Goal: Task Accomplishment & Management: Manage account settings

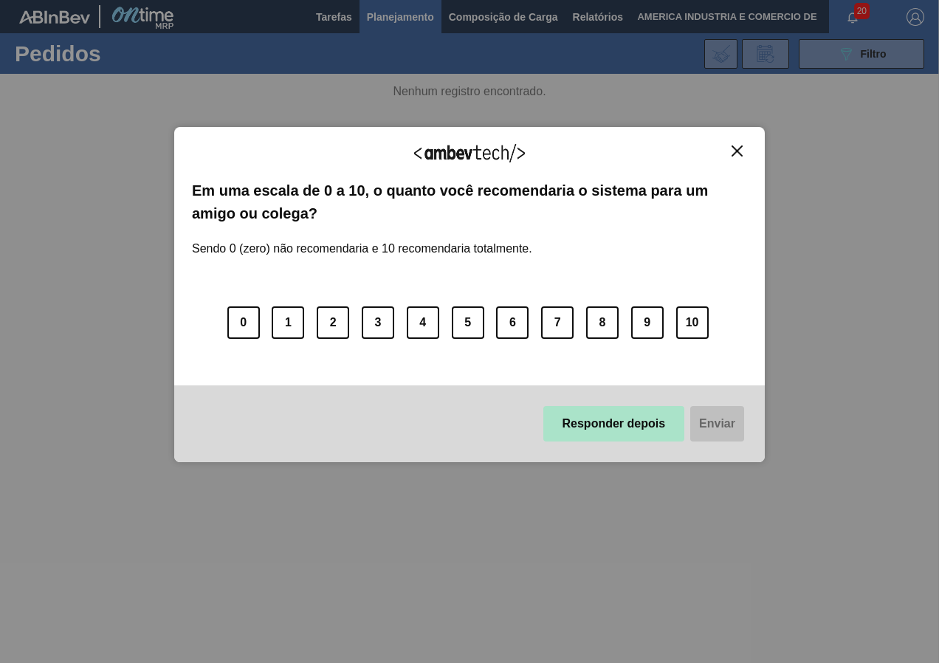
click at [586, 430] on button "Responder depois" at bounding box center [614, 423] width 142 height 35
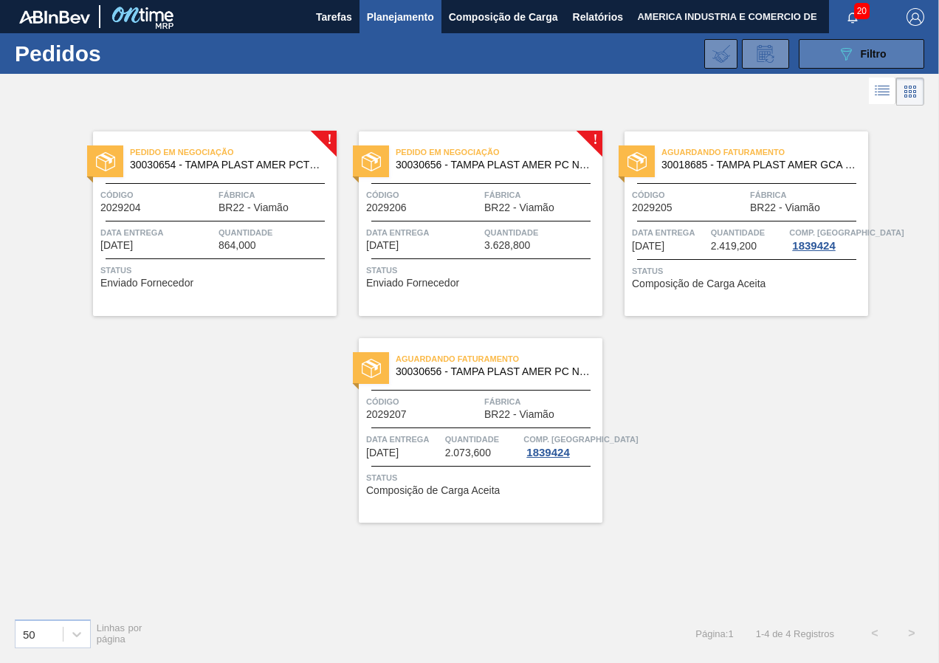
click at [833, 61] on button "089F7B8B-B2A5-4AFE-B5C0-19BA573D28AC Filtro" at bounding box center [862, 54] width 126 height 30
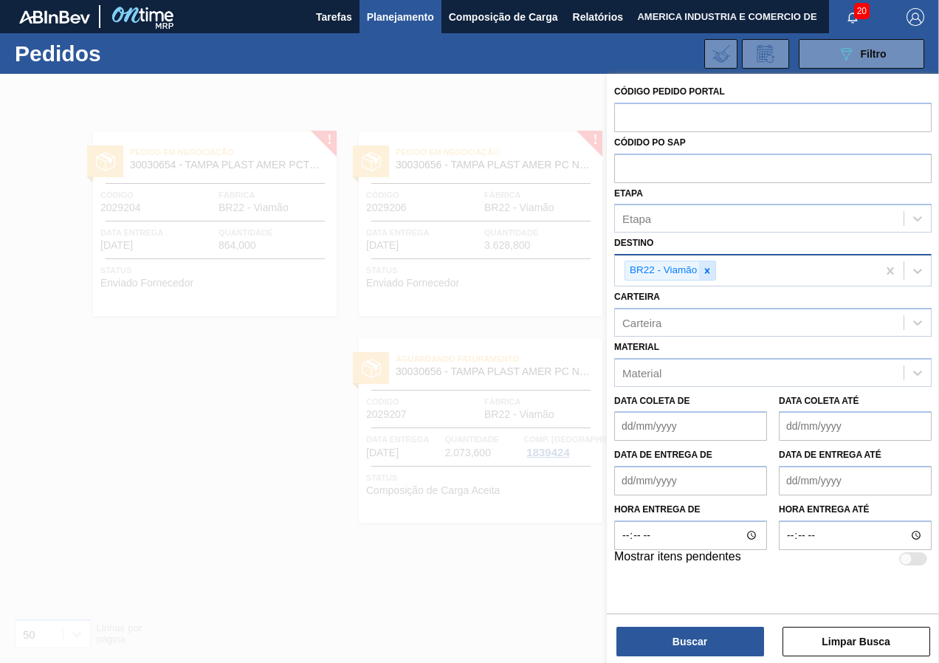
click at [710, 273] on icon at bounding box center [707, 270] width 5 height 5
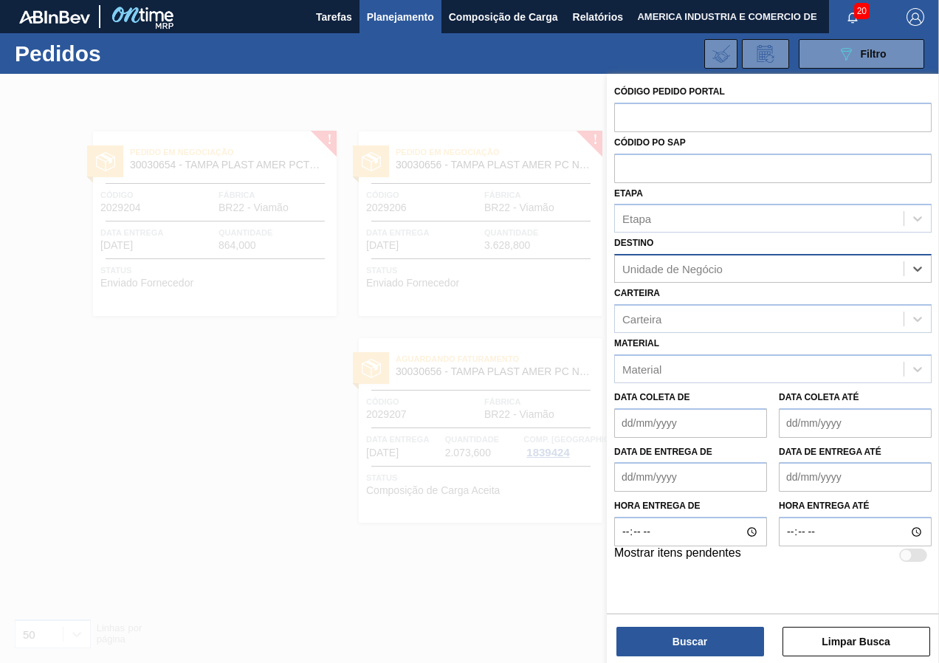
click at [711, 269] on div "Unidade de Negócio" at bounding box center [672, 269] width 100 height 13
click at [456, 571] on div at bounding box center [469, 405] width 939 height 663
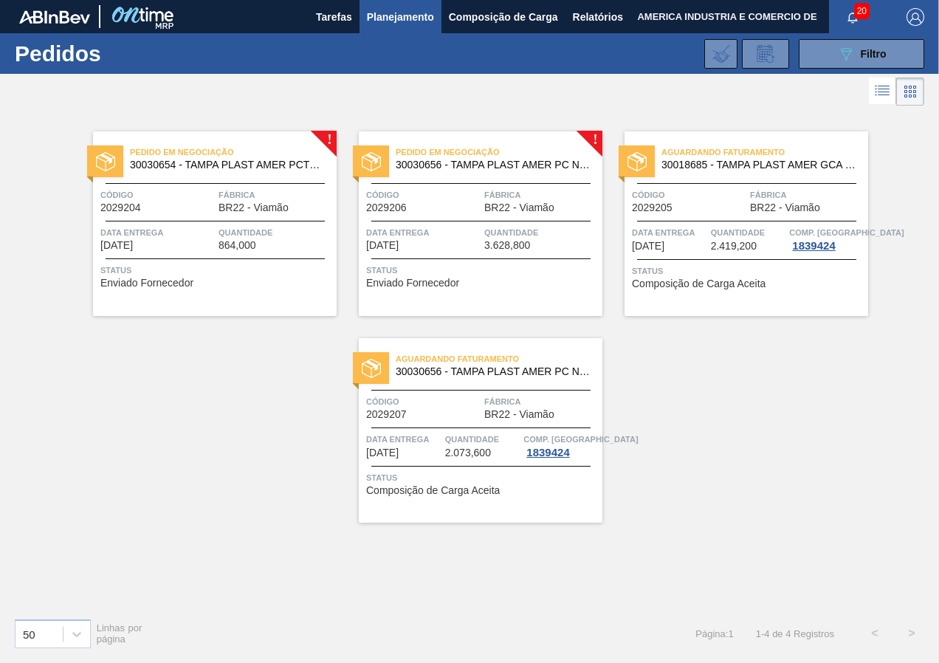
click at [221, 233] on span "Quantidade" at bounding box center [276, 232] width 114 height 15
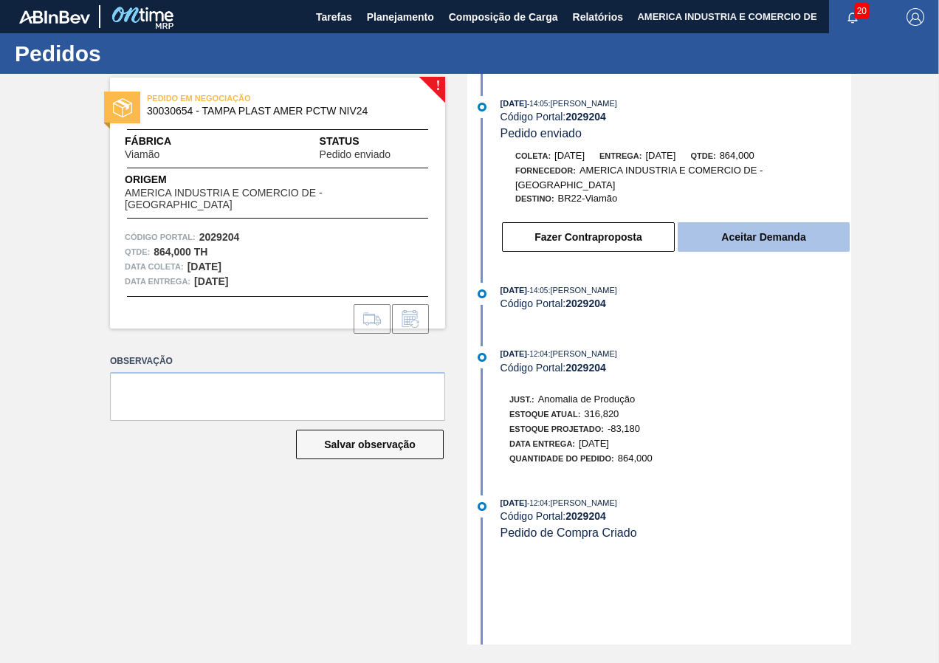
click at [760, 235] on button "Aceitar Demanda" at bounding box center [764, 237] width 172 height 30
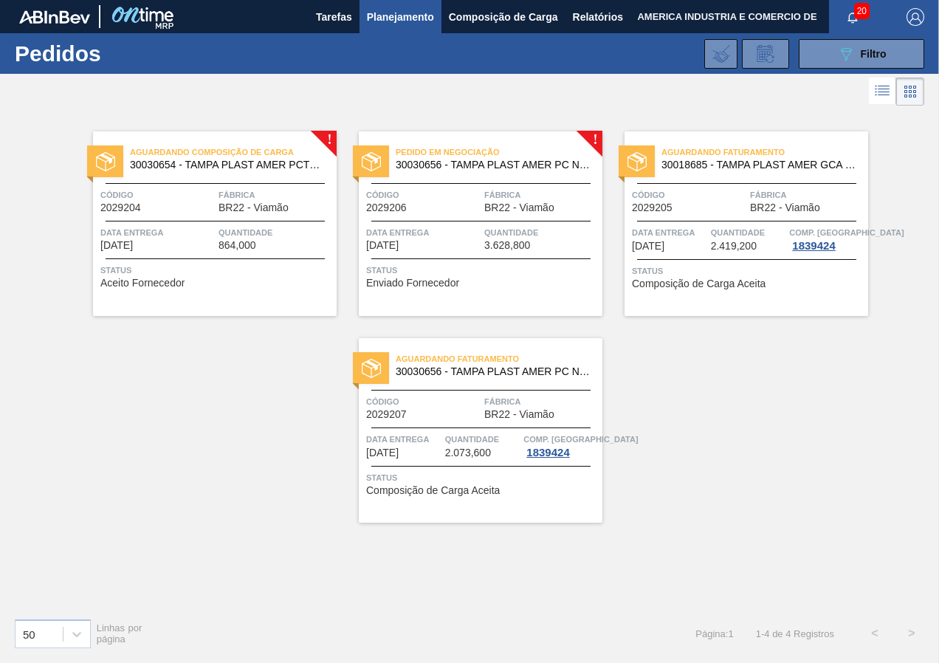
click at [481, 284] on div "Status Enviado Fornecedor" at bounding box center [482, 275] width 233 height 24
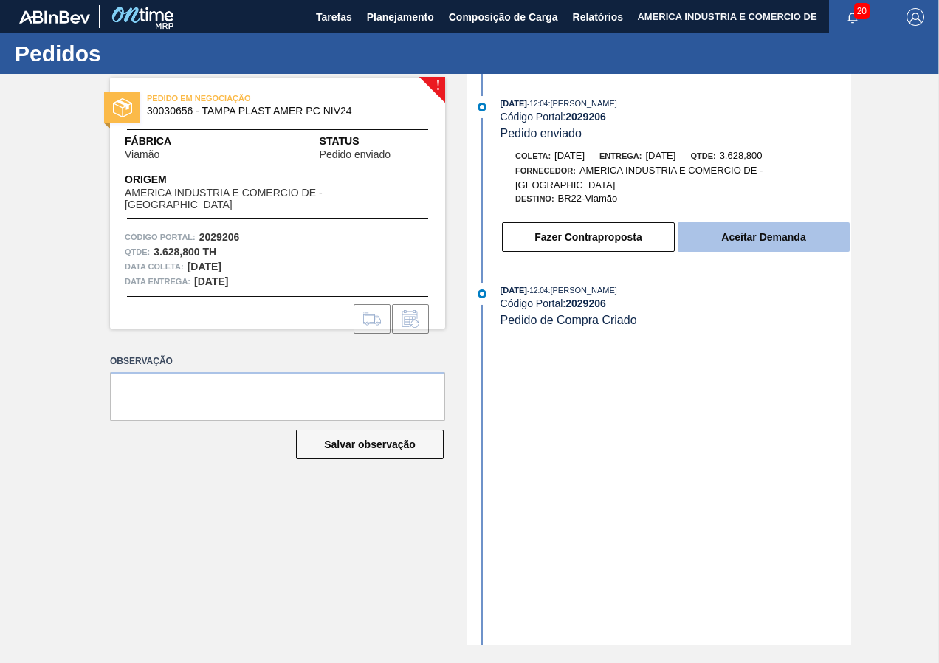
click at [742, 238] on button "Aceitar Demanda" at bounding box center [764, 237] width 172 height 30
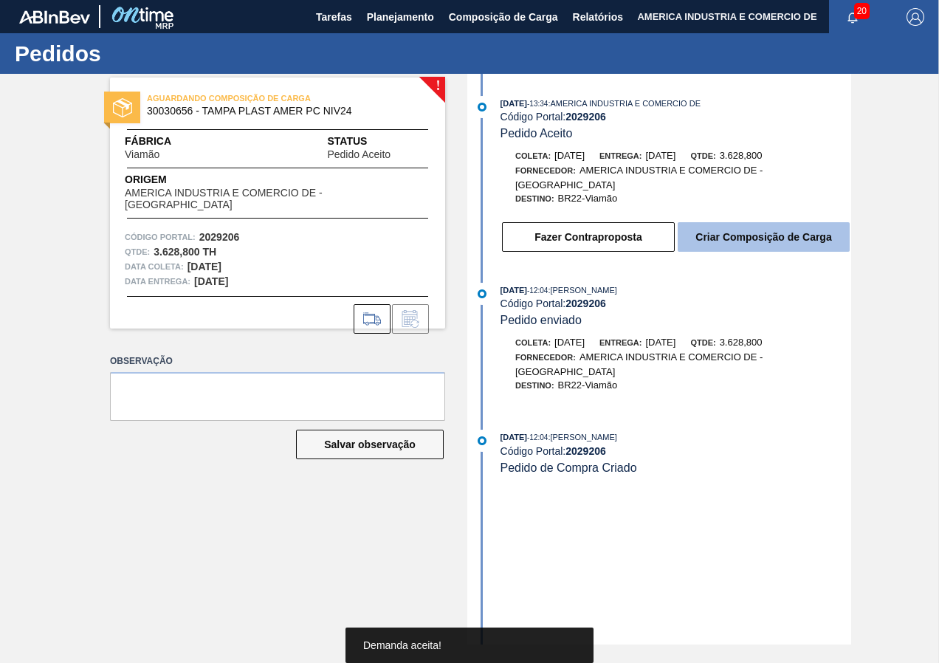
click at [793, 244] on button "Criar Composição de Carga" at bounding box center [764, 237] width 172 height 30
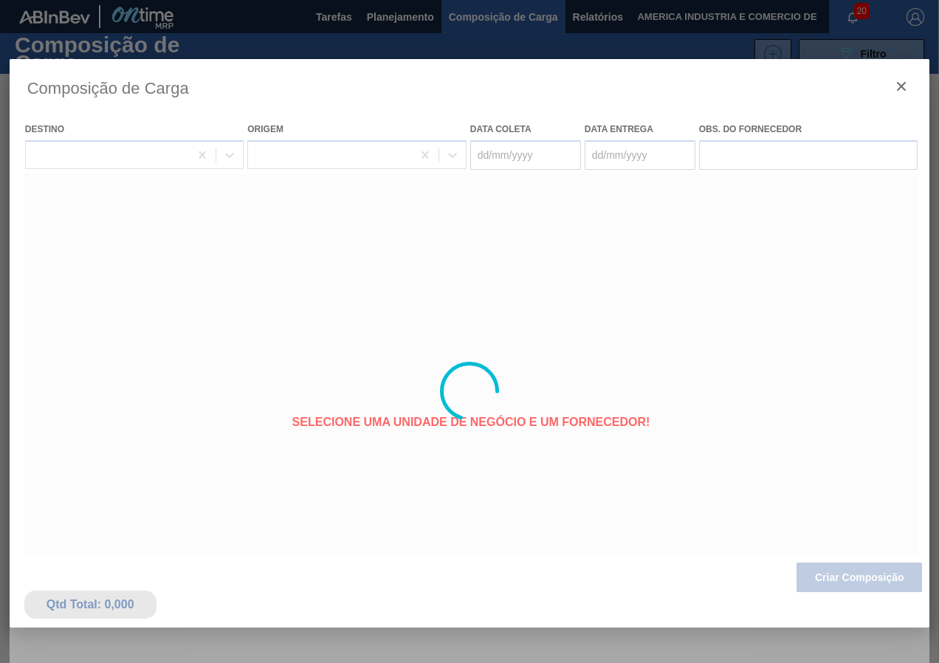
type coleta "[DATE]"
type entrega "[DATE]"
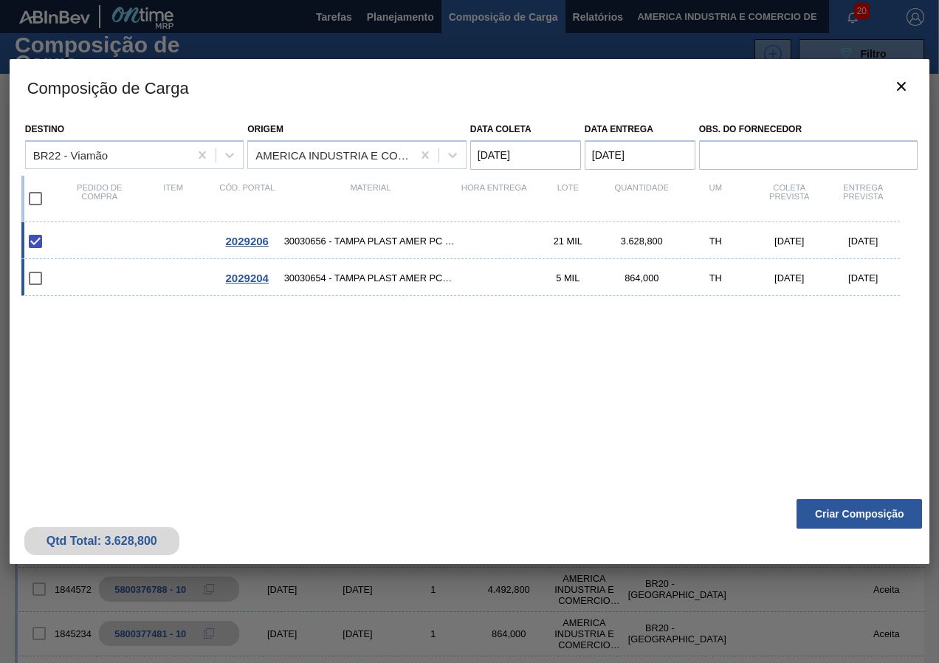
click at [319, 280] on span "30030654 - TAMPA PLAST AMER PCTW NIV24" at bounding box center [371, 277] width 174 height 11
checkbox input "true"
click at [885, 522] on button "Criar Composição" at bounding box center [860, 514] width 126 height 30
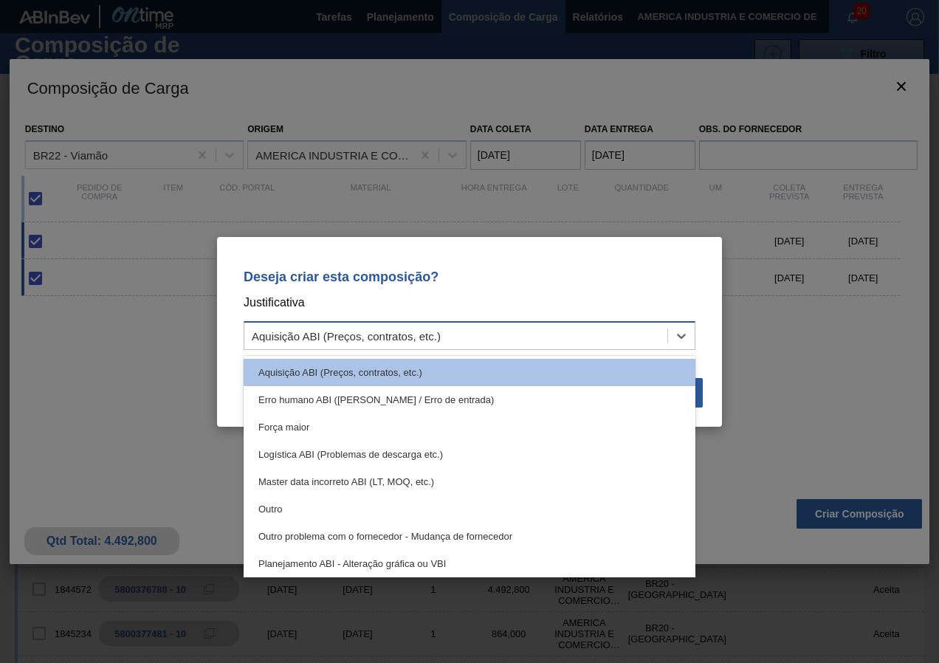
click at [464, 332] on div "Aquisição ABI (Preços, contratos, etc.)" at bounding box center [455, 335] width 423 height 21
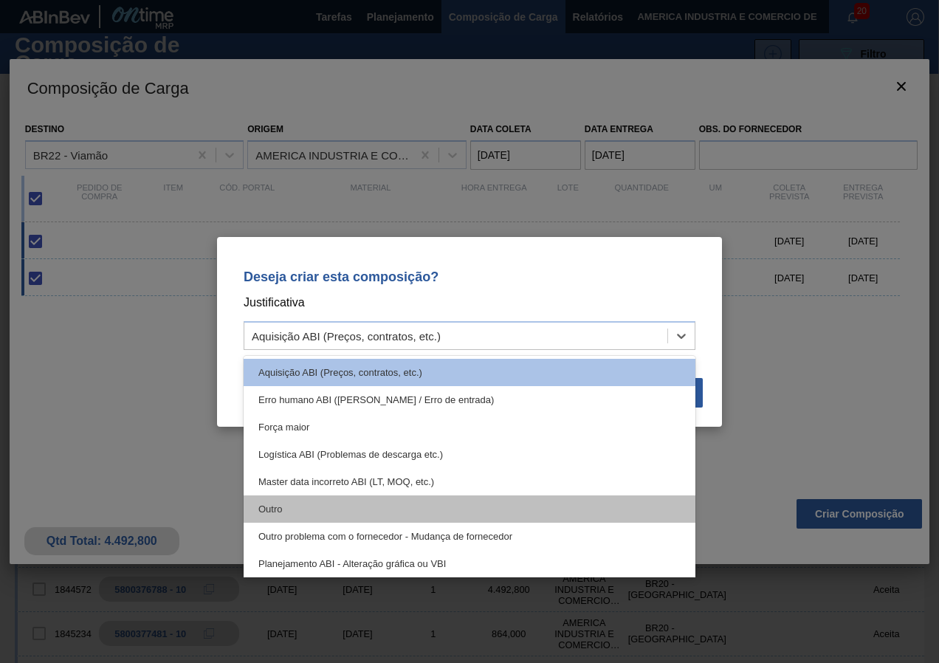
click at [284, 502] on div "Outro" at bounding box center [470, 508] width 452 height 27
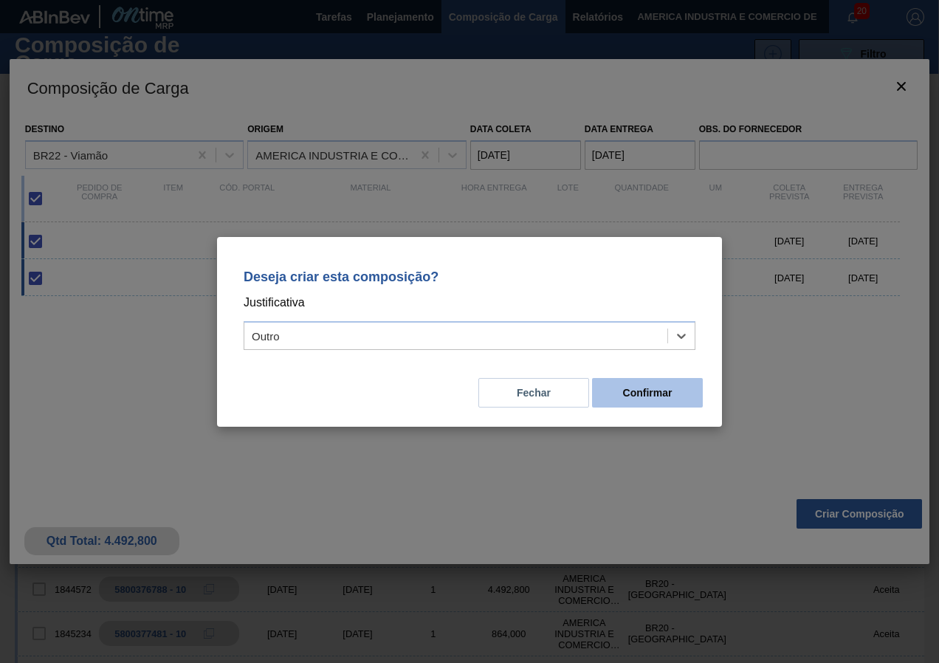
click at [653, 394] on button "Confirmar" at bounding box center [647, 393] width 111 height 30
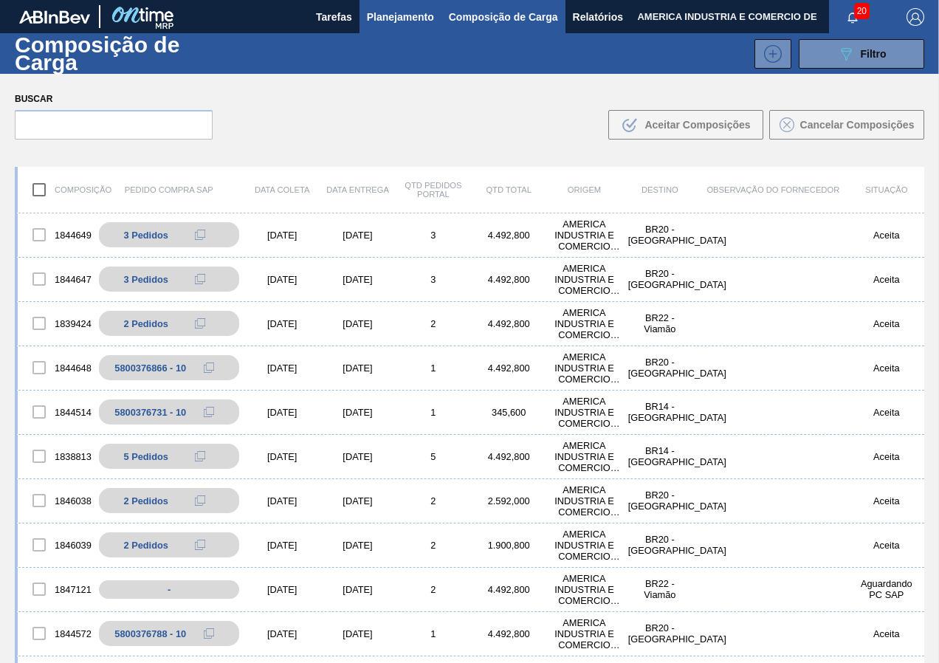
click at [409, 24] on span "Planejamento" at bounding box center [400, 17] width 67 height 18
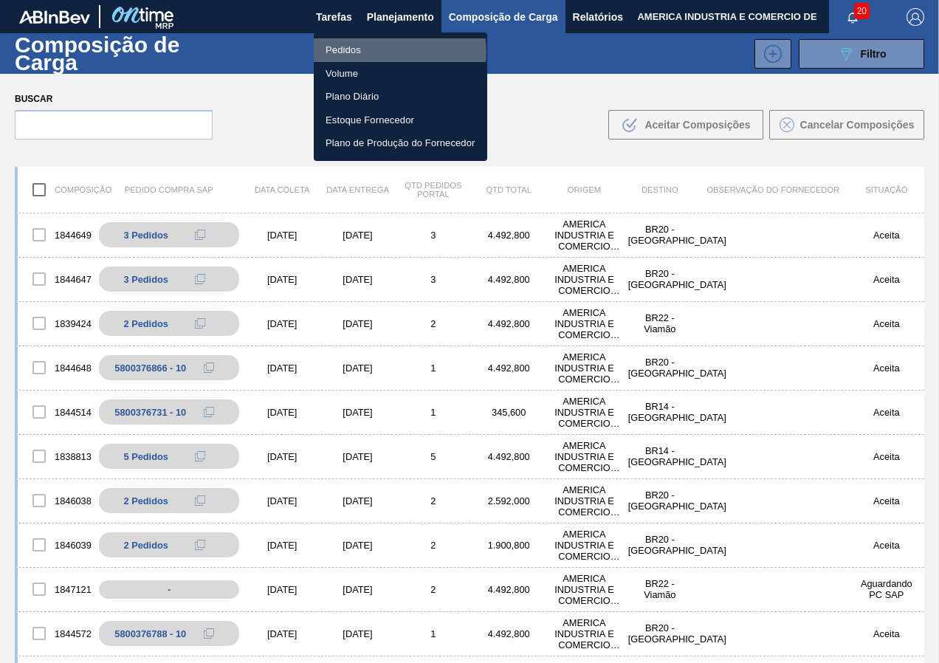
click at [386, 52] on li "Pedidos" at bounding box center [401, 50] width 174 height 24
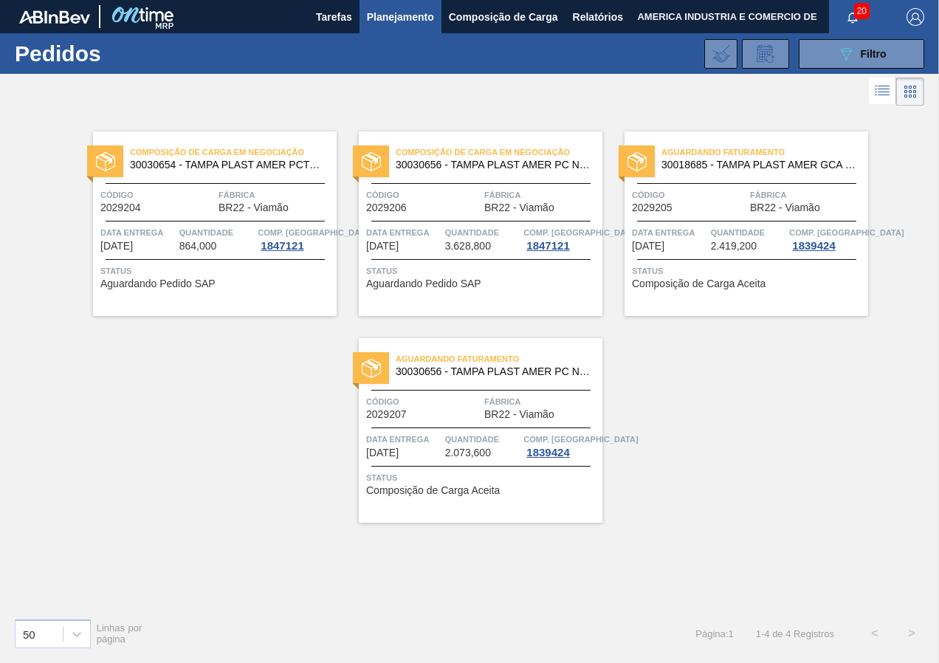
click at [211, 270] on span "Status" at bounding box center [216, 271] width 233 height 15
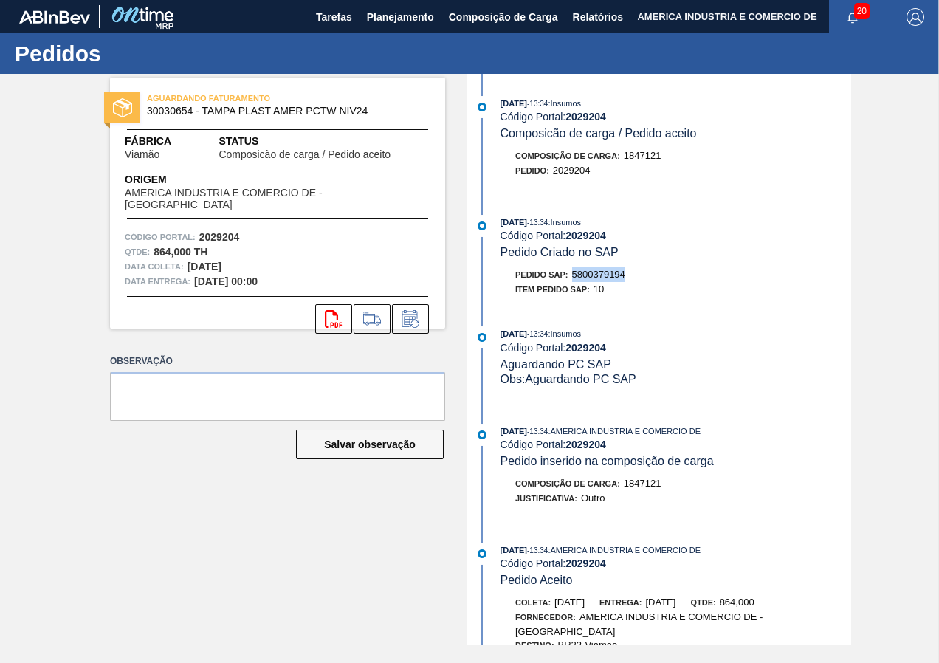
drag, startPoint x: 575, startPoint y: 270, endPoint x: 626, endPoint y: 269, distance: 51.0
click at [625, 269] on span "5800379194" at bounding box center [598, 274] width 53 height 11
copy span "5800379194"
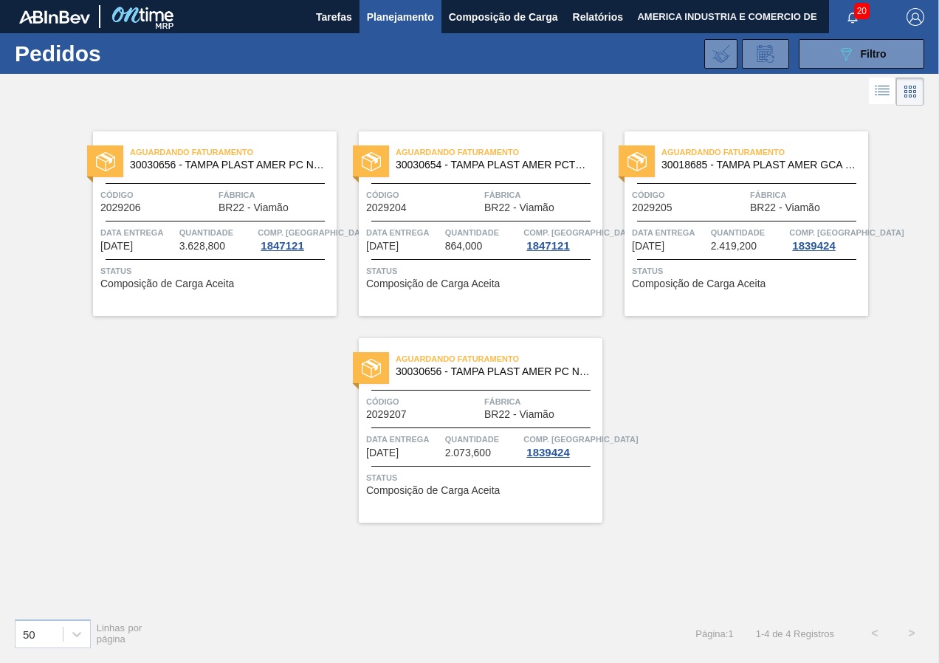
click at [244, 278] on span "Status" at bounding box center [216, 271] width 233 height 15
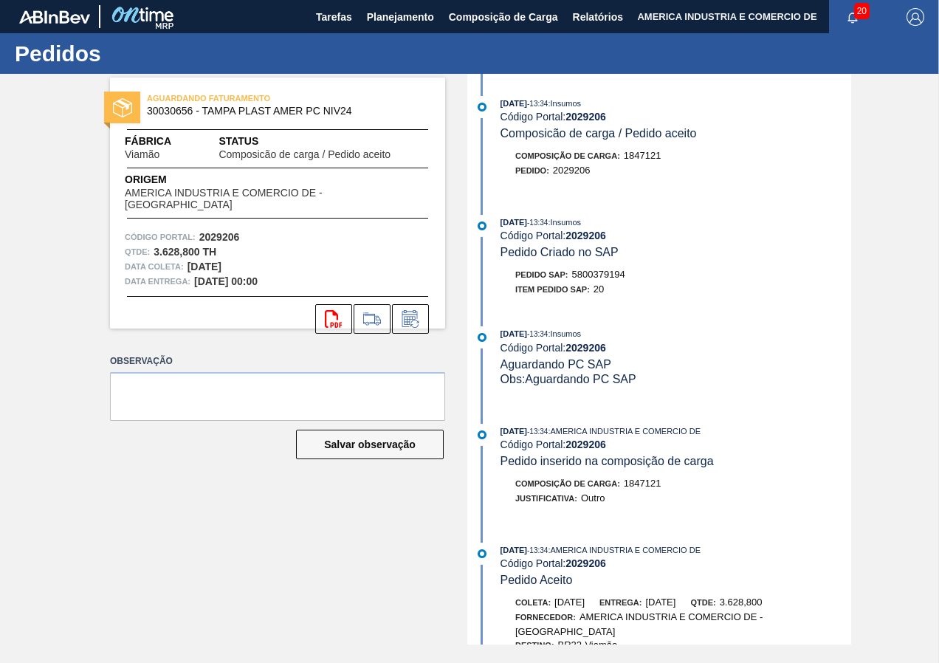
click at [212, 354] on label "Observação" at bounding box center [277, 361] width 335 height 21
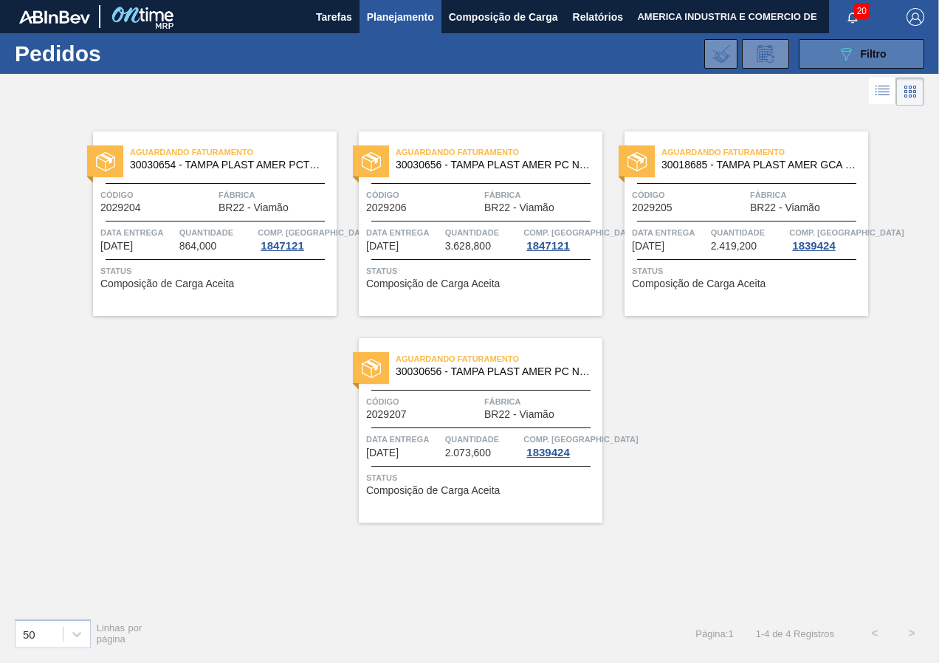
click at [843, 56] on icon "089F7B8B-B2A5-4AFE-B5C0-19BA573D28AC" at bounding box center [846, 54] width 18 height 18
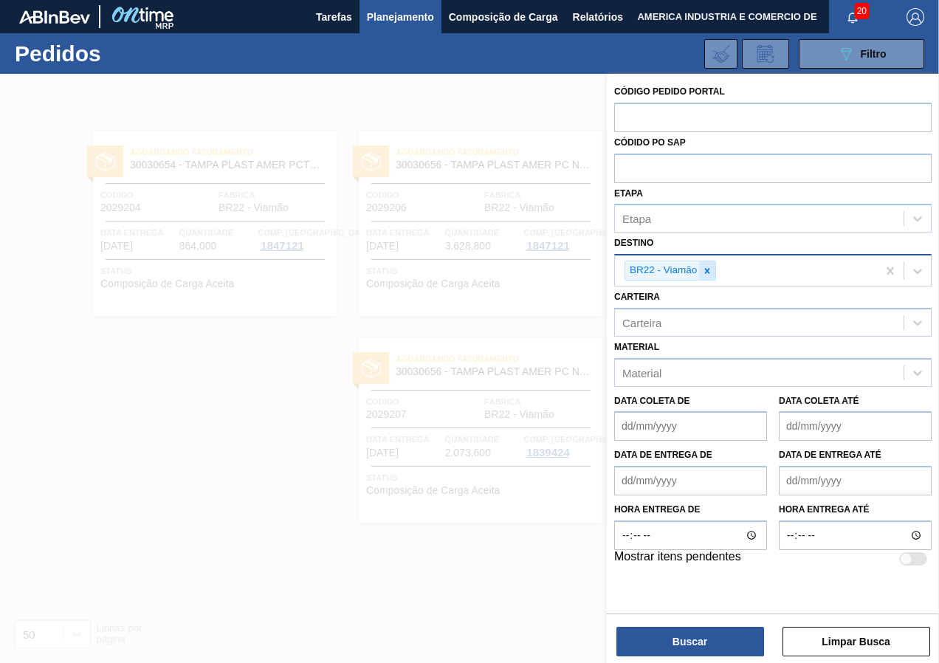
click at [708, 270] on icon at bounding box center [707, 270] width 5 height 5
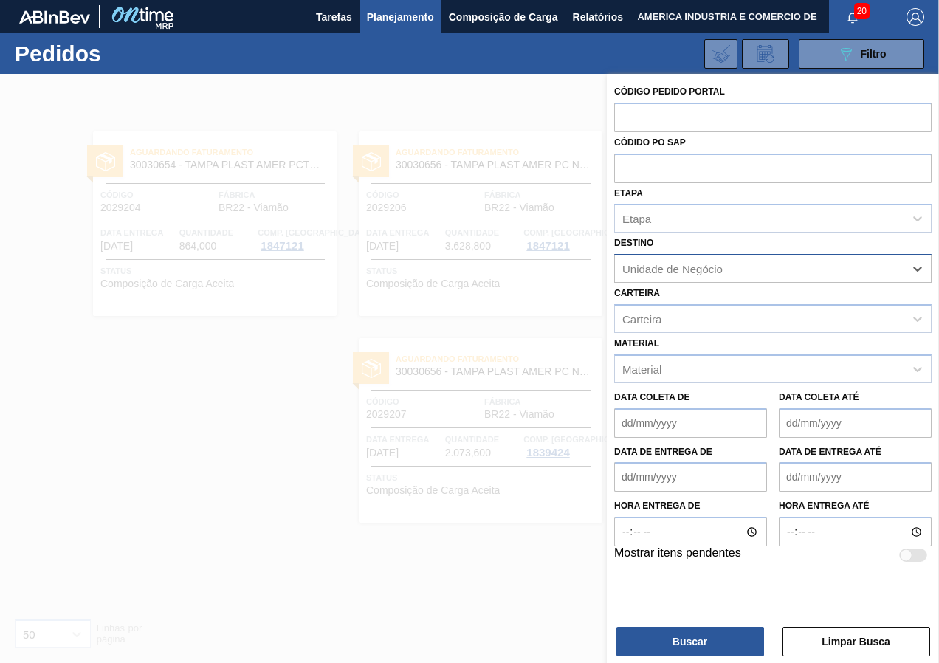
click at [696, 268] on div "Unidade de Negócio" at bounding box center [672, 269] width 100 height 13
type input "Sapucaia"
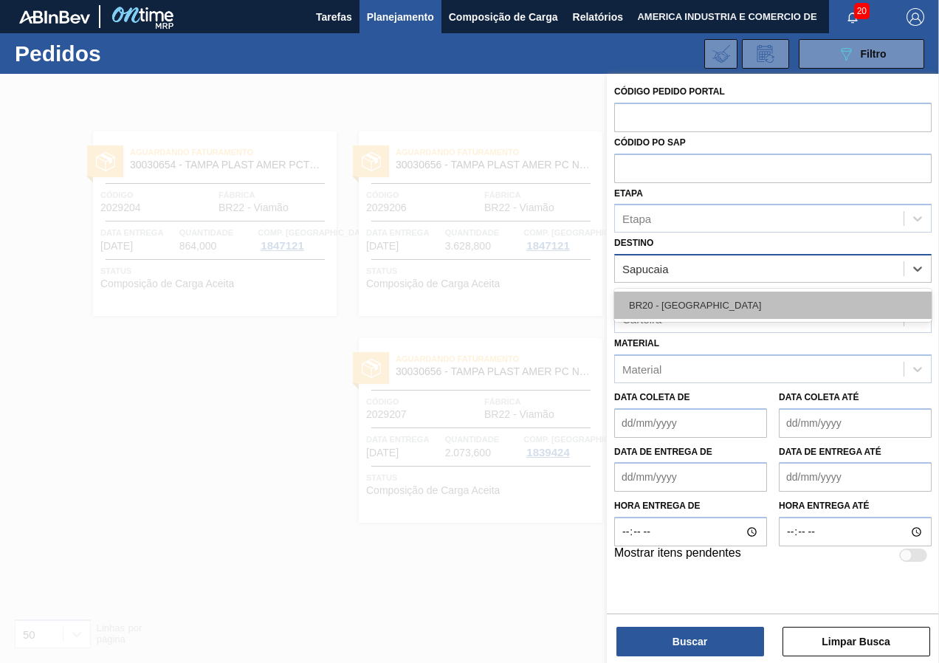
click at [690, 295] on div "BR20 - [GEOGRAPHIC_DATA]" at bounding box center [773, 305] width 318 height 27
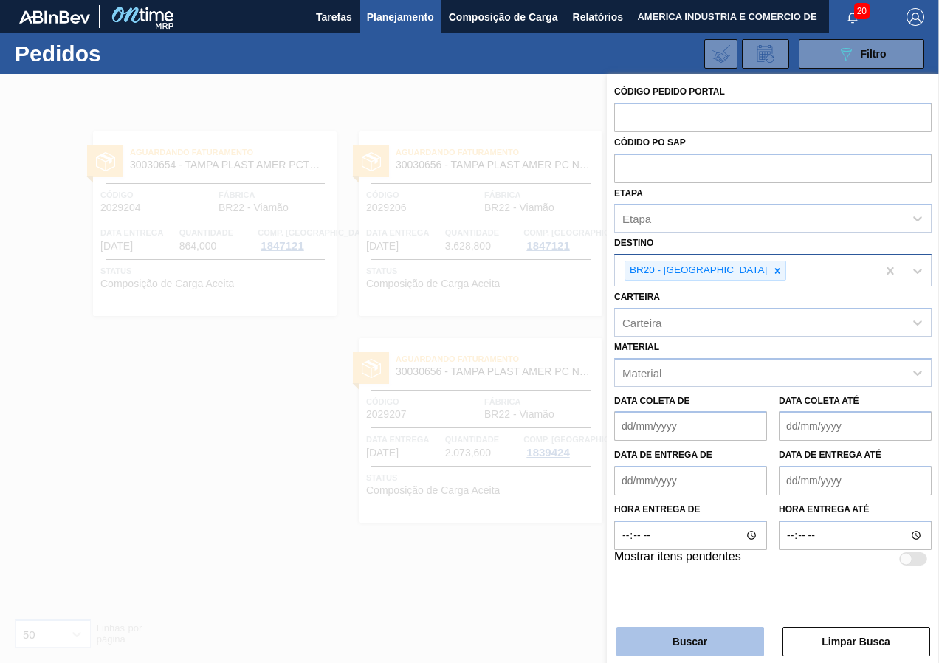
click at [631, 639] on button "Buscar" at bounding box center [691, 642] width 148 height 30
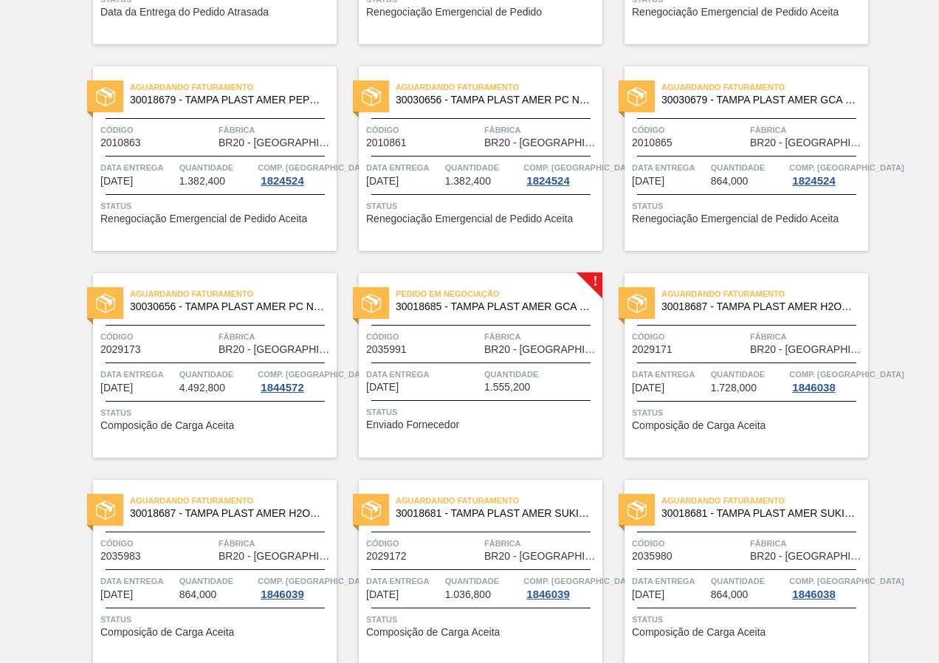
scroll to position [295, 0]
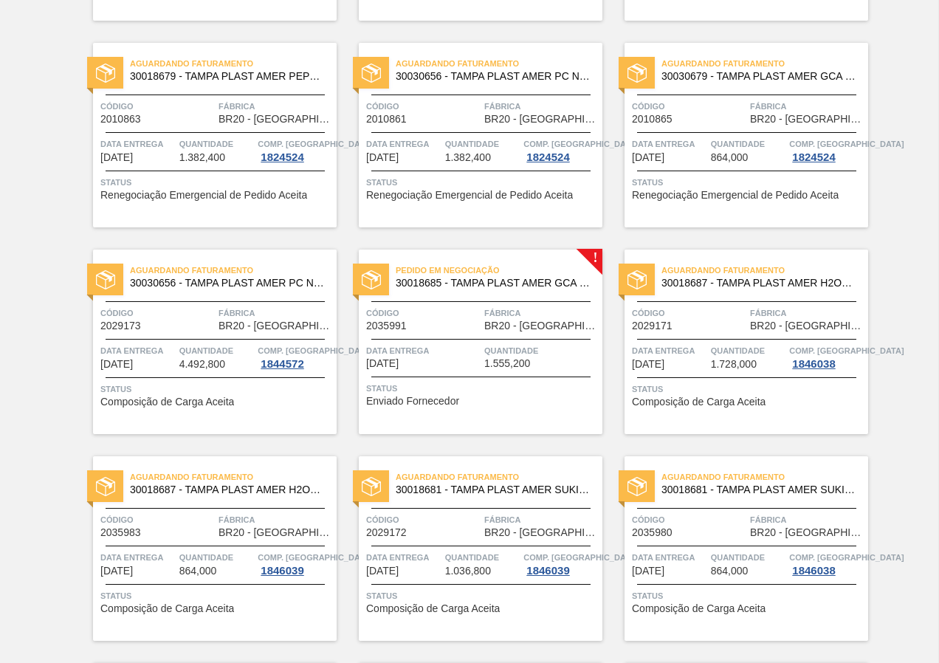
click at [268, 413] on div "Aguardando Faturamento 30030656 - TAMPA PLAST AMER PC NIV24 Código 2029173 Fábr…" at bounding box center [215, 342] width 244 height 185
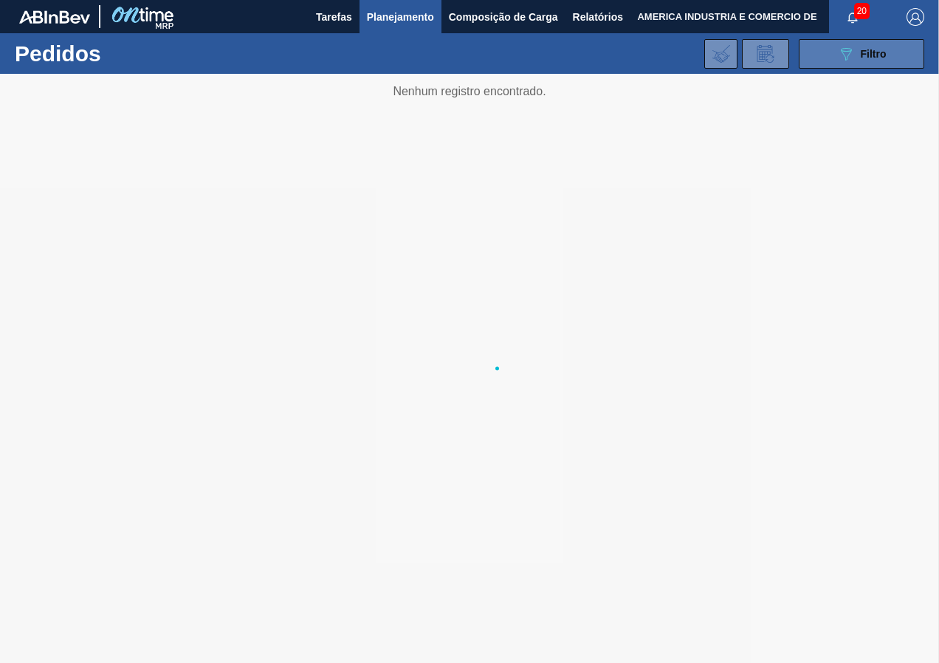
click at [844, 66] on button "089F7B8B-B2A5-4AFE-B5C0-19BA573D28AC Filtro" at bounding box center [862, 54] width 126 height 30
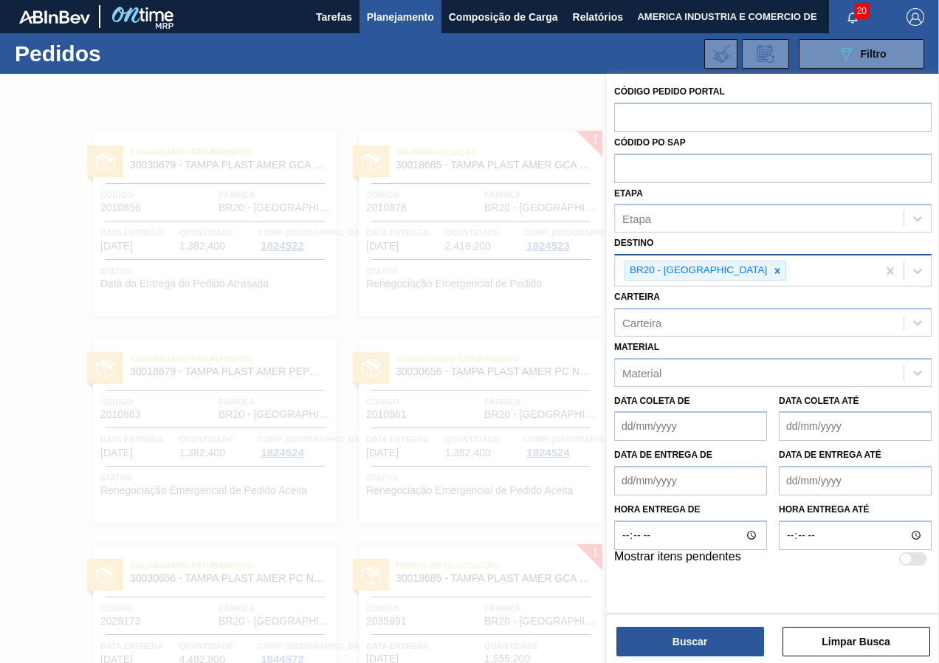
click at [724, 272] on div "BR20 - [GEOGRAPHIC_DATA]" at bounding box center [706, 271] width 162 height 20
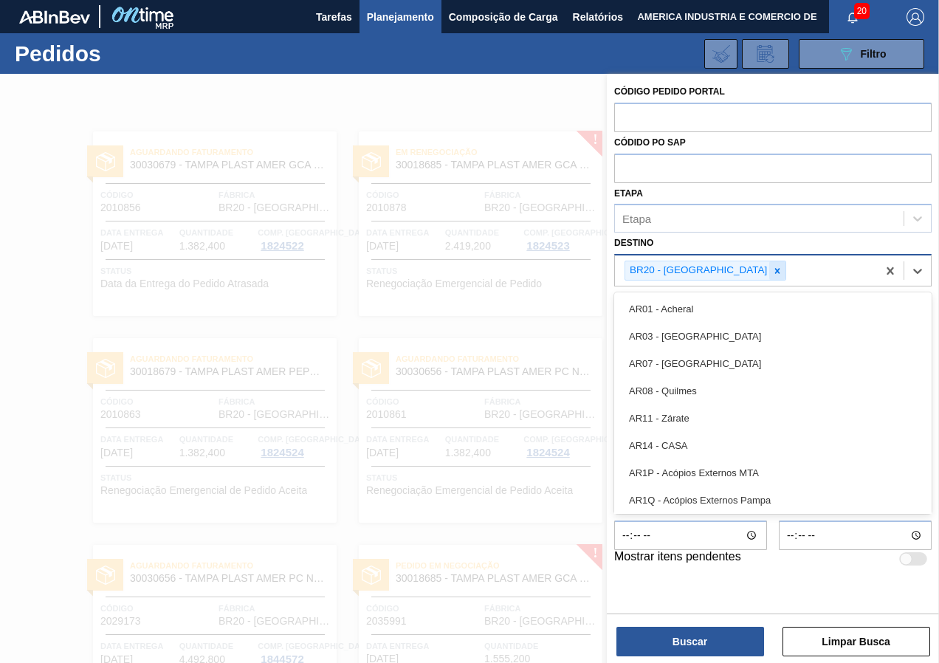
click at [772, 272] on icon at bounding box center [777, 271] width 10 height 10
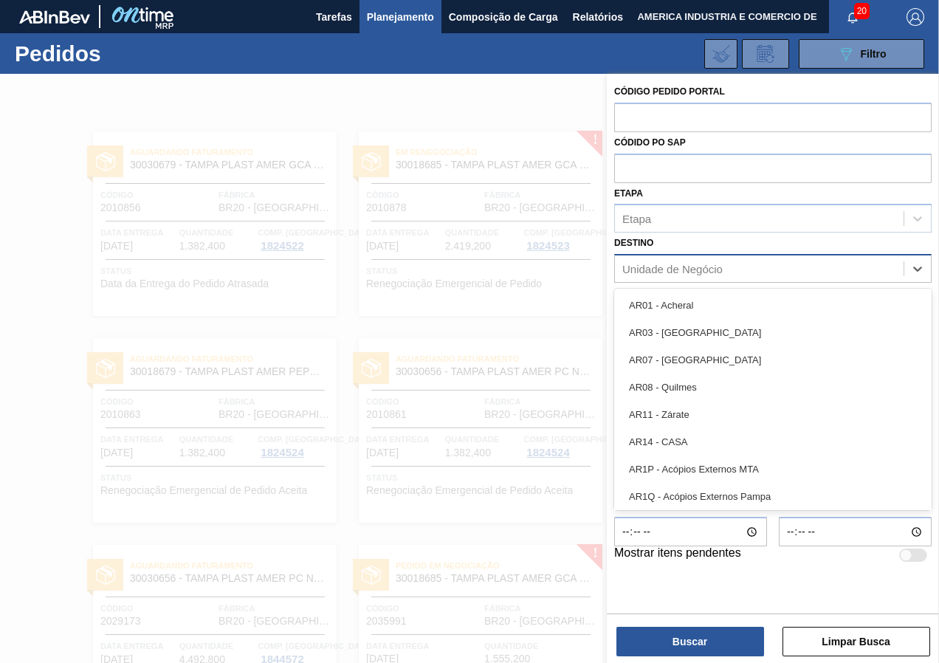
click at [709, 269] on div "Unidade de Negócio" at bounding box center [672, 269] width 100 height 13
type input "S"
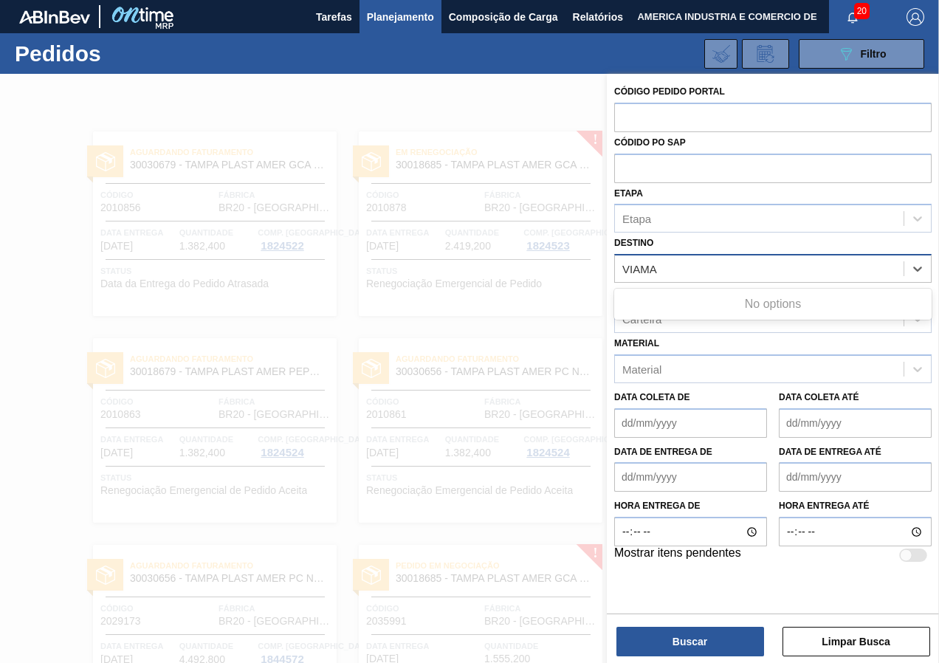
type input "VIAM"
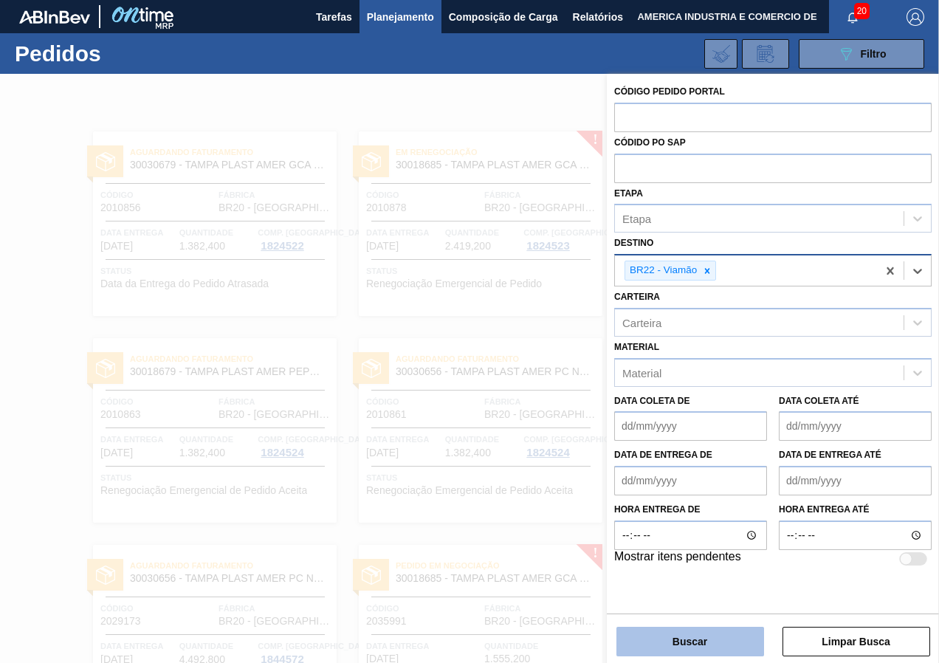
click at [662, 648] on button "Buscar" at bounding box center [691, 642] width 148 height 30
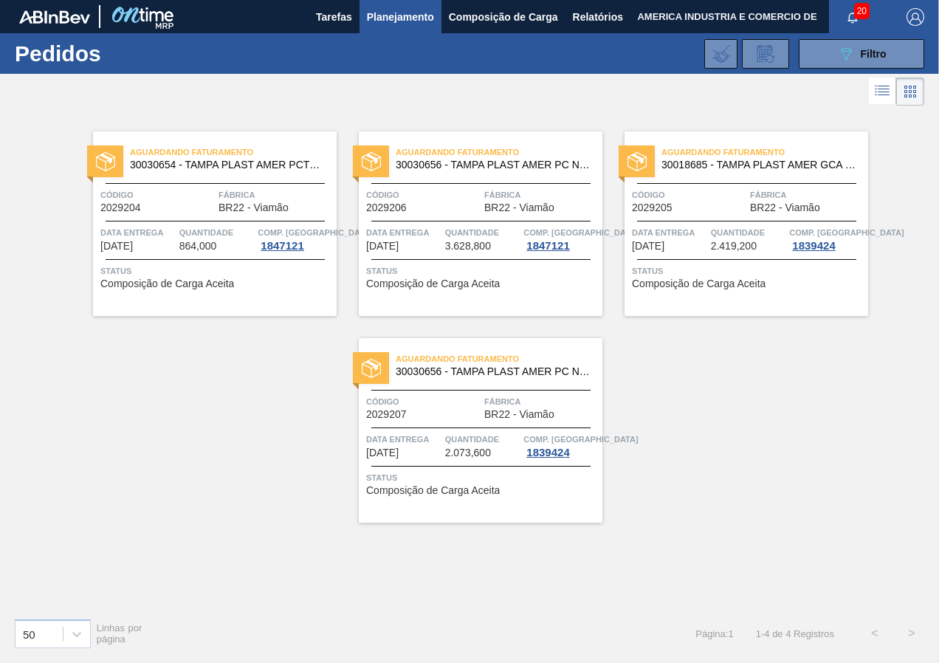
click at [270, 295] on div "Aguardando Faturamento 30030654 - TAMPA PLAST AMER PCTW NIV24 Código 2029204 Fá…" at bounding box center [215, 223] width 244 height 185
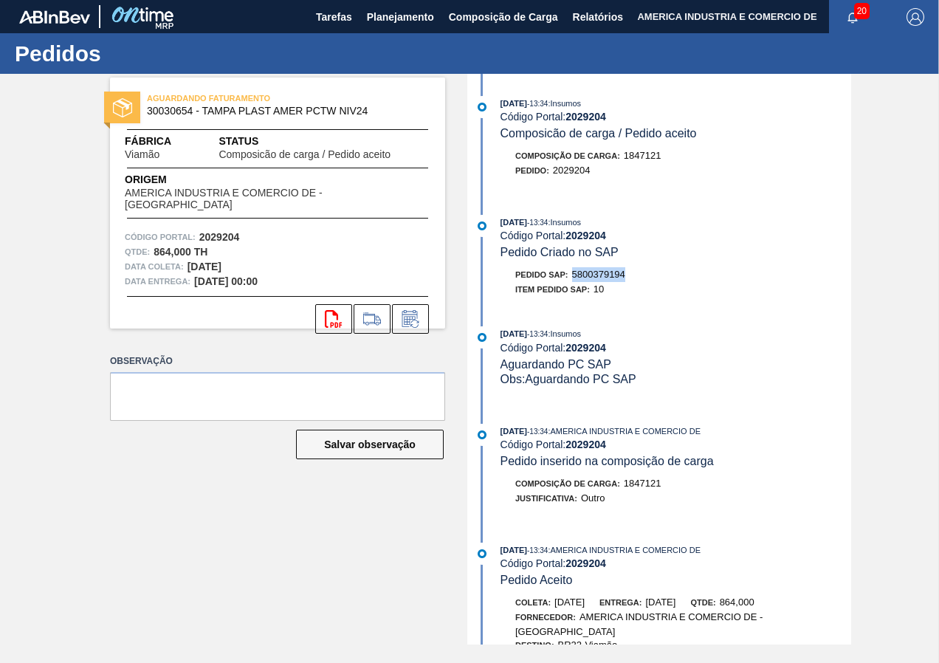
drag, startPoint x: 628, startPoint y: 277, endPoint x: 576, endPoint y: 273, distance: 51.8
click at [576, 273] on div "Pedido SAP: 5800379194" at bounding box center [676, 274] width 351 height 15
copy span "5800379194"
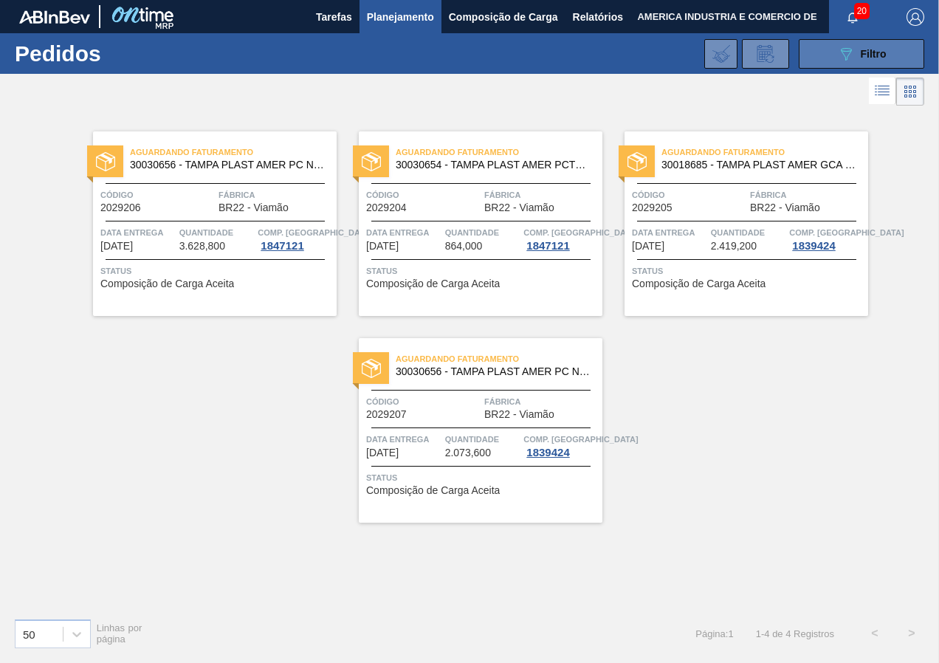
click at [857, 51] on div "089F7B8B-B2A5-4AFE-B5C0-19BA573D28AC Filtro" at bounding box center [861, 54] width 49 height 18
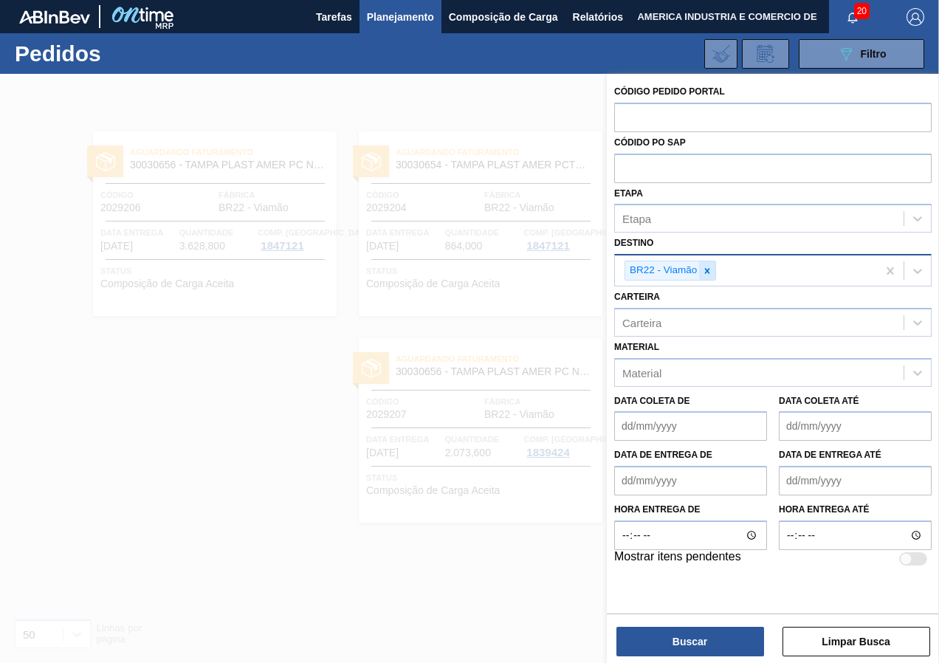
click at [714, 272] on div at bounding box center [707, 270] width 16 height 18
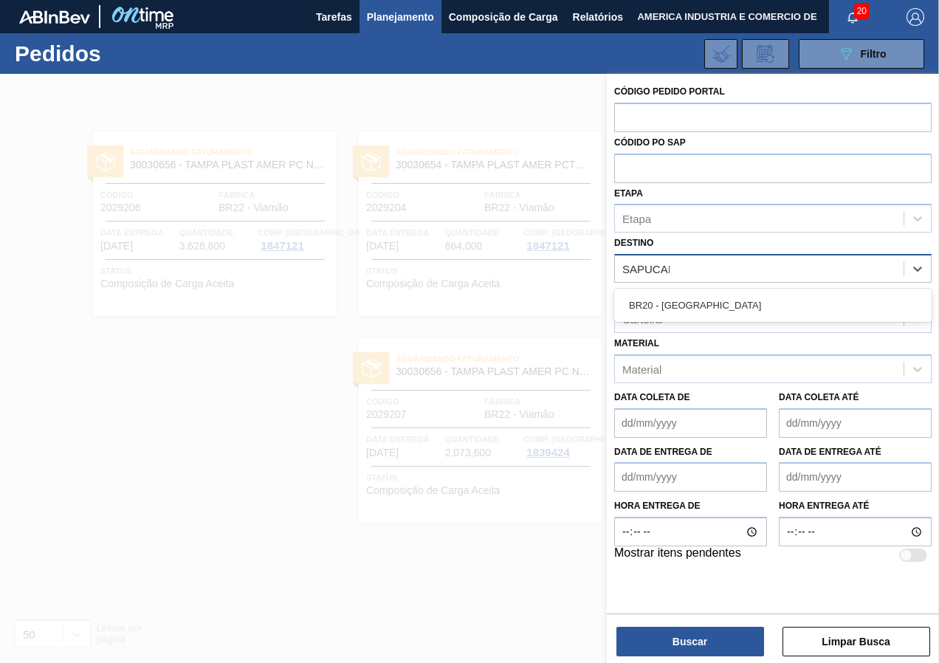
type input "SAPUCAIA"
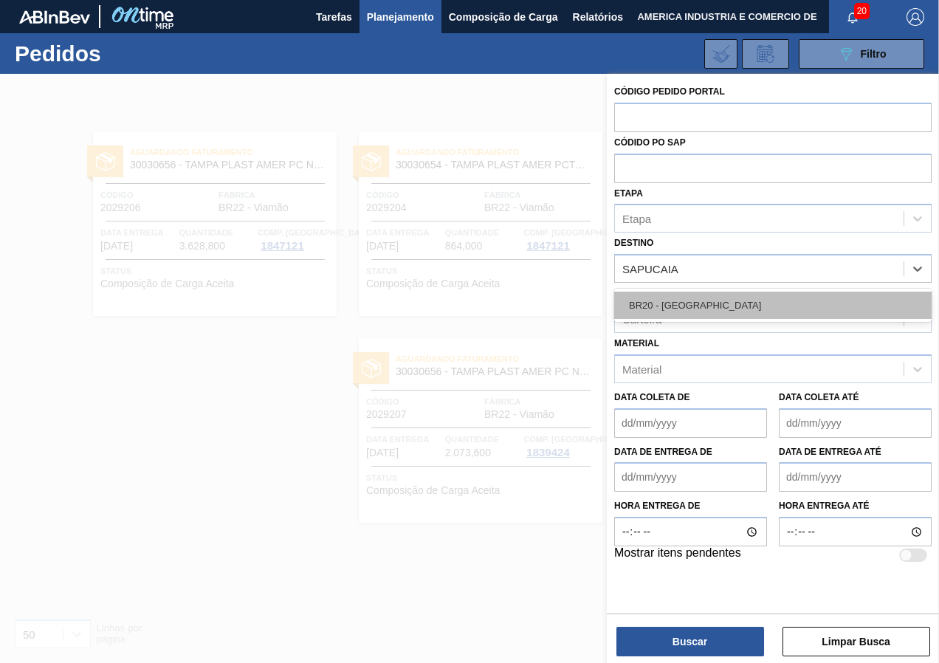
click at [747, 306] on div "BR20 - [GEOGRAPHIC_DATA]" at bounding box center [773, 305] width 318 height 27
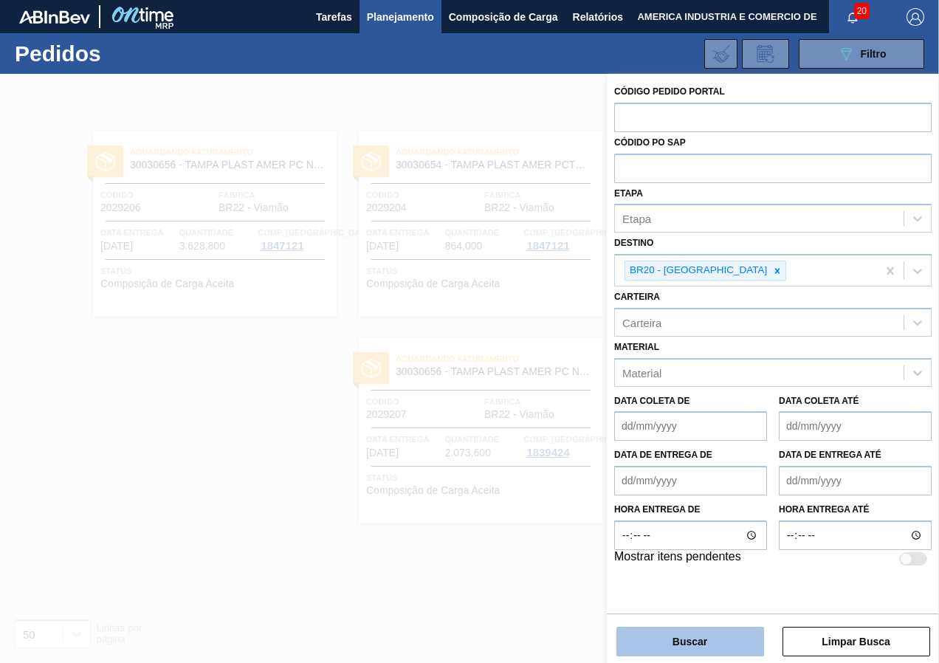
click at [695, 636] on button "Buscar" at bounding box center [691, 642] width 148 height 30
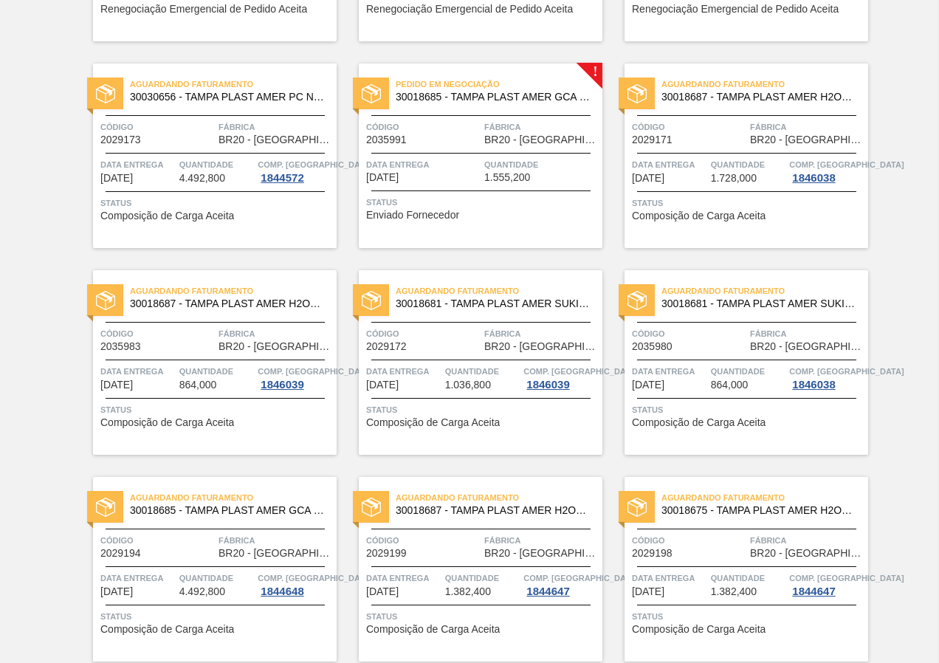
scroll to position [517, 0]
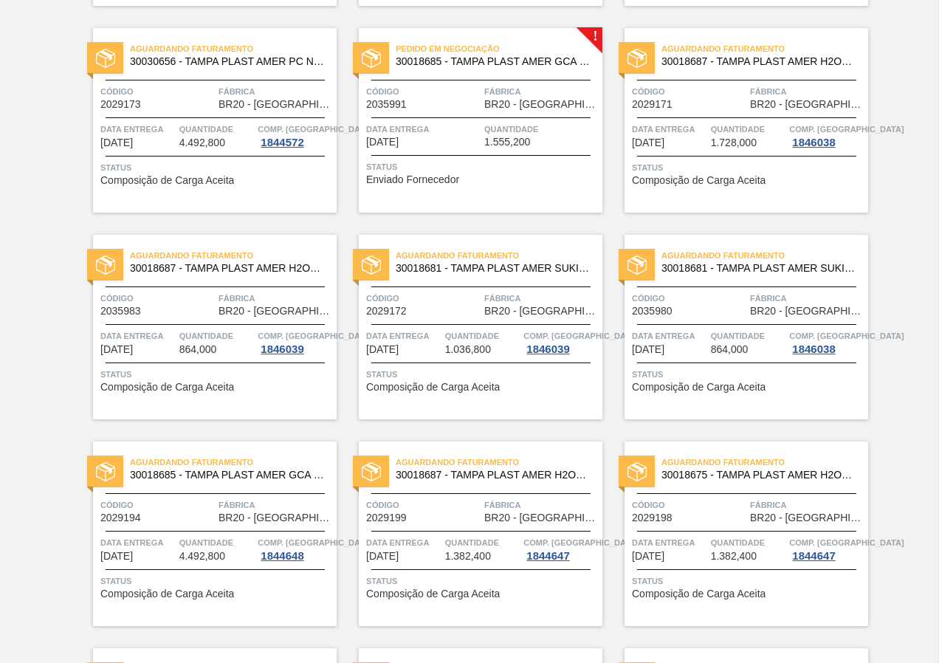
click at [672, 171] on span "Status" at bounding box center [748, 167] width 233 height 15
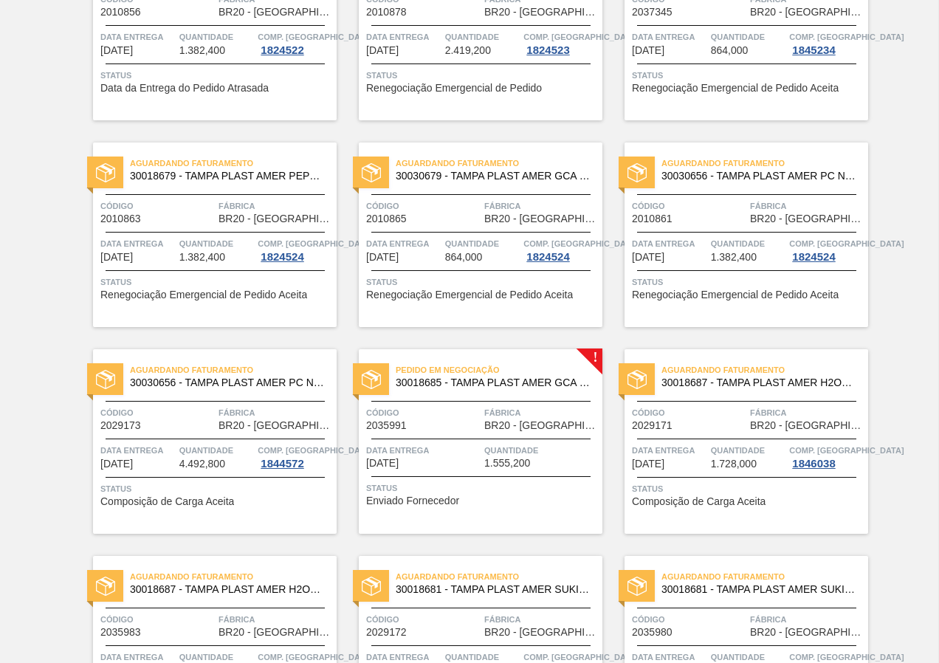
scroll to position [222, 0]
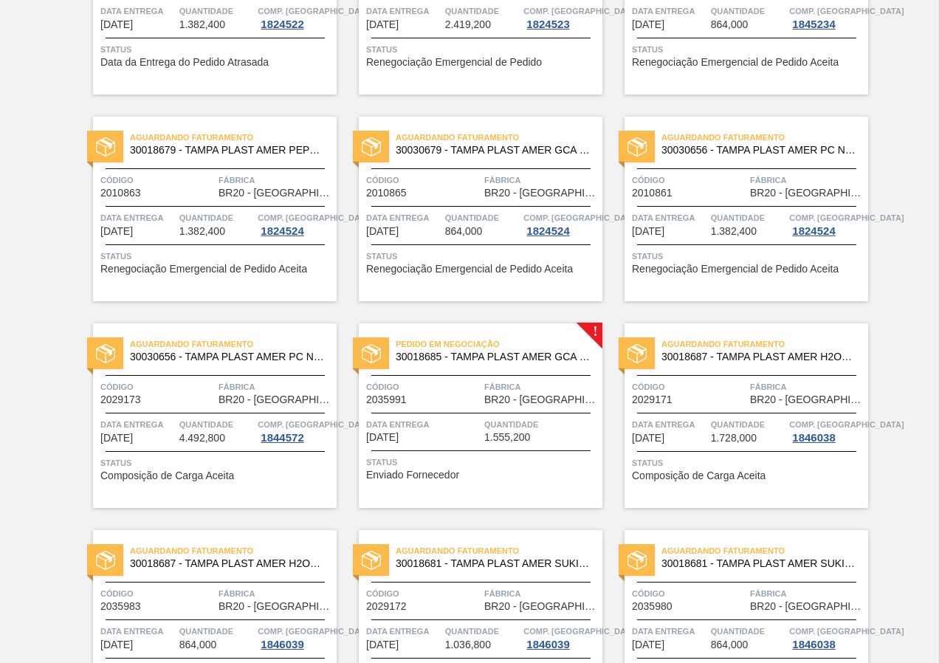
click at [244, 493] on div "Aguardando Faturamento 30030656 - TAMPA PLAST AMER PC NIV24 Código 2029173 Fábr…" at bounding box center [215, 415] width 244 height 185
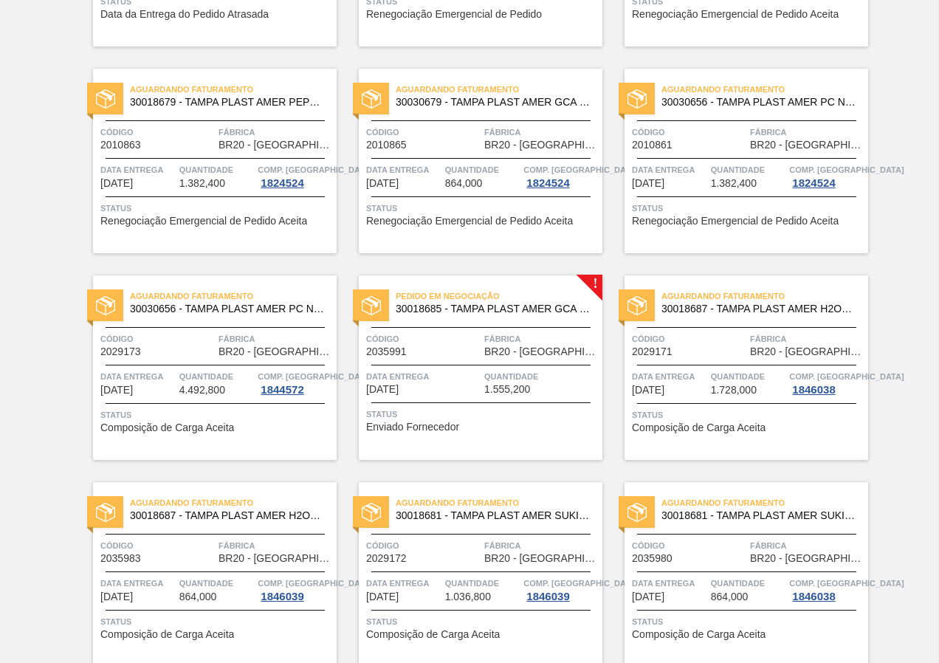
scroll to position [295, 0]
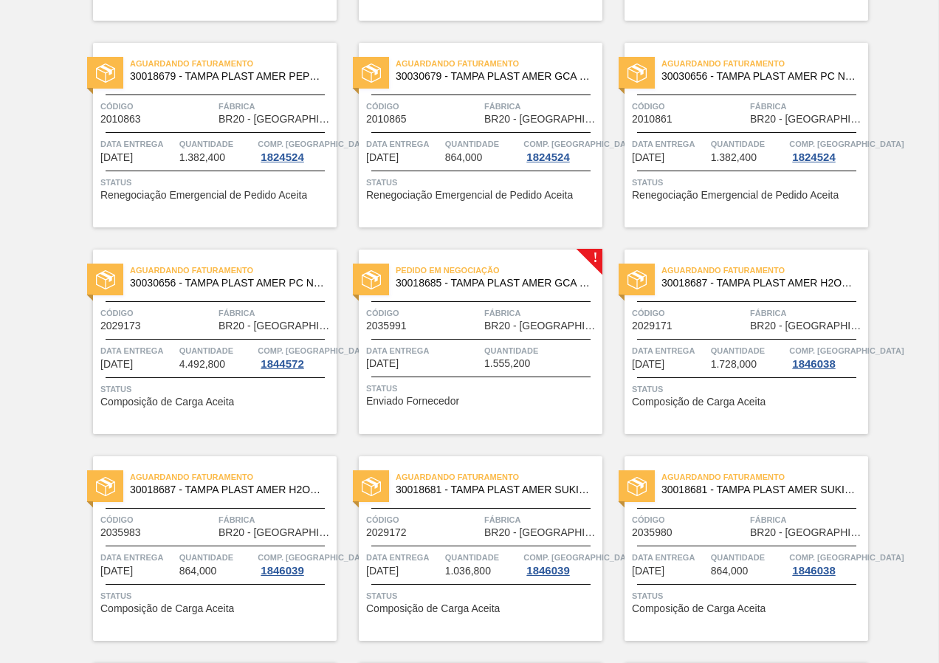
click at [478, 398] on div "Status Enviado Fornecedor" at bounding box center [482, 393] width 233 height 24
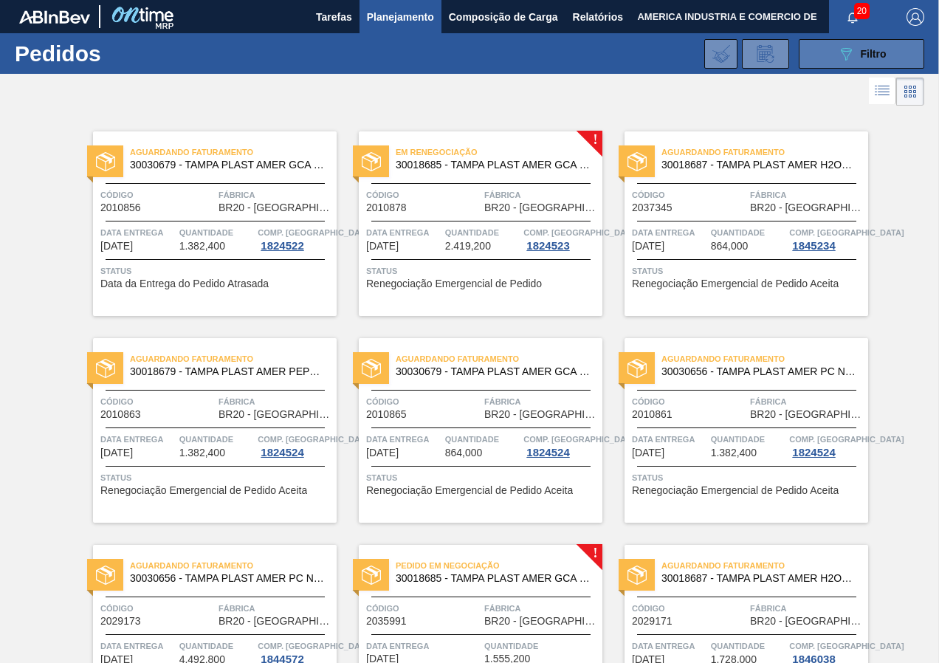
click at [843, 55] on icon "089F7B8B-B2A5-4AFE-B5C0-19BA573D28AC" at bounding box center [846, 54] width 18 height 18
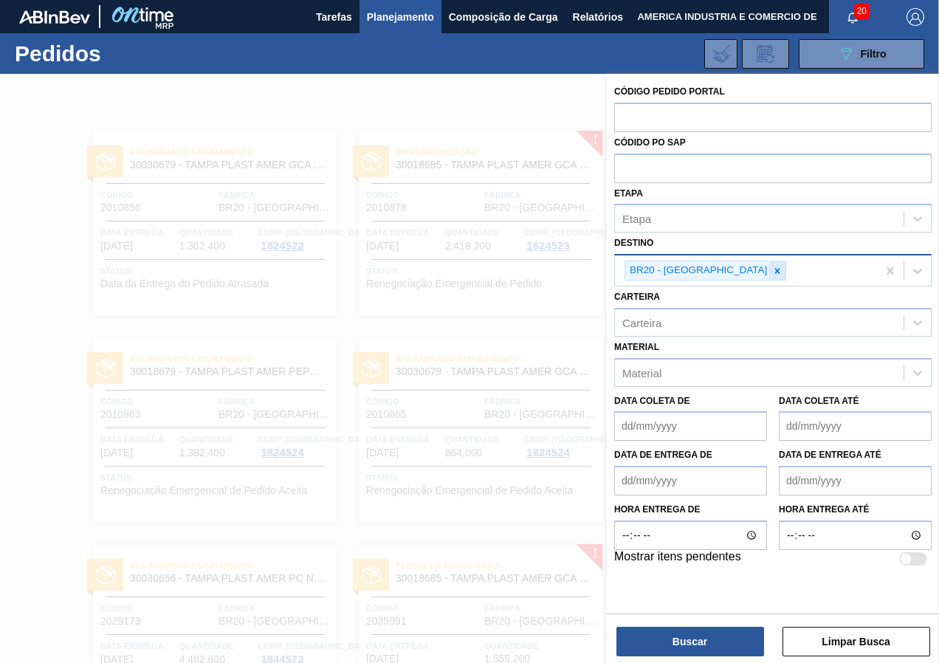
click at [772, 270] on icon at bounding box center [777, 271] width 10 height 10
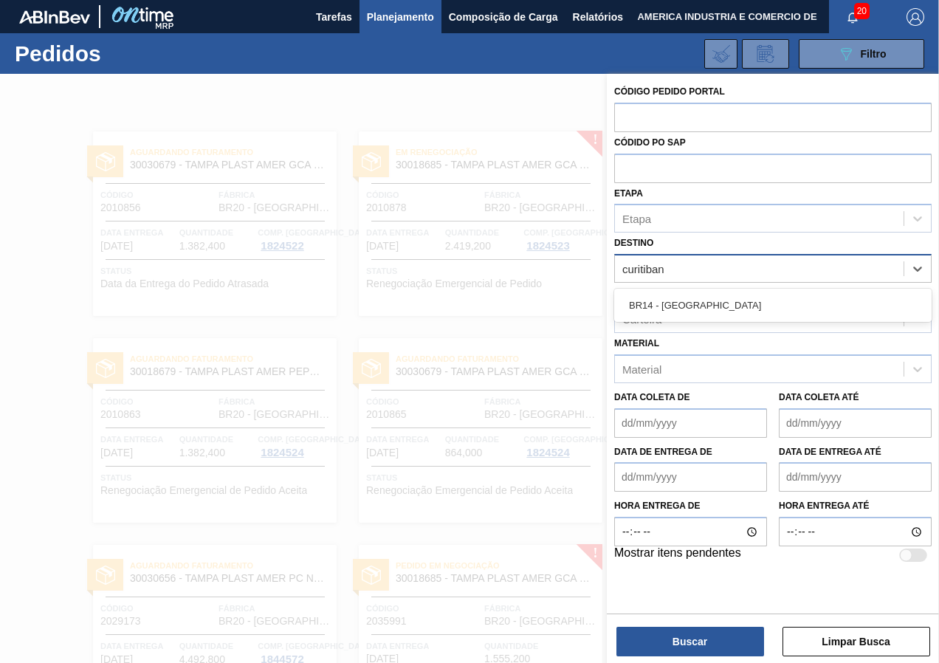
type input "curitibana"
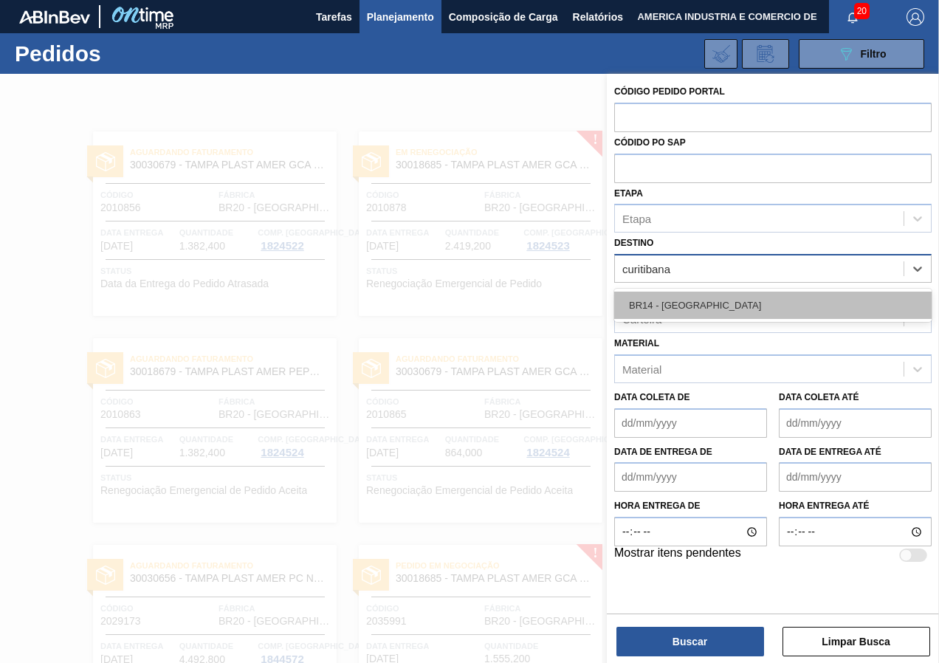
click at [718, 297] on div "BR14 - [GEOGRAPHIC_DATA]" at bounding box center [773, 305] width 318 height 27
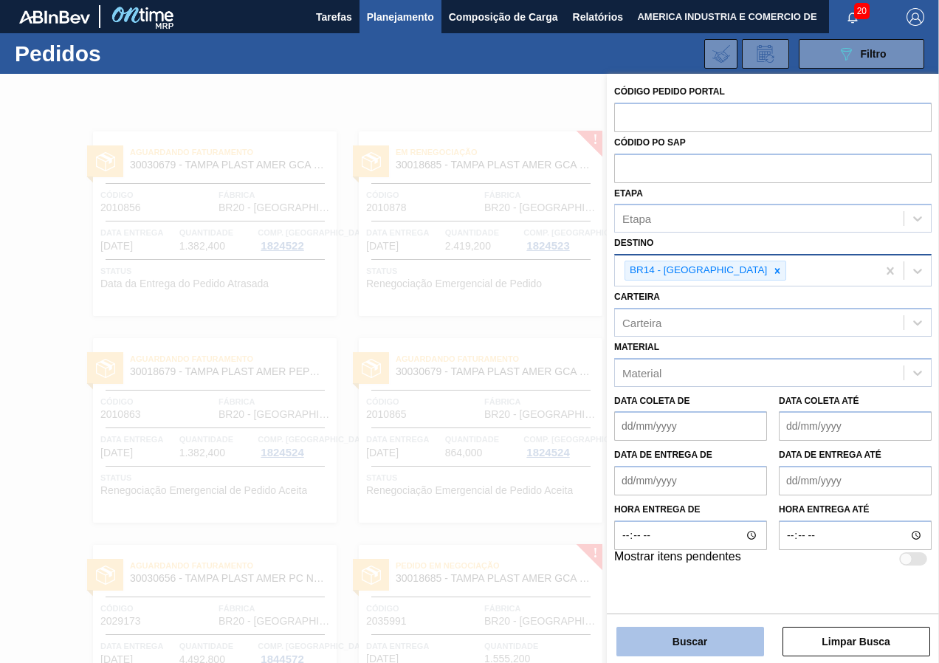
click at [658, 646] on button "Buscar" at bounding box center [691, 642] width 148 height 30
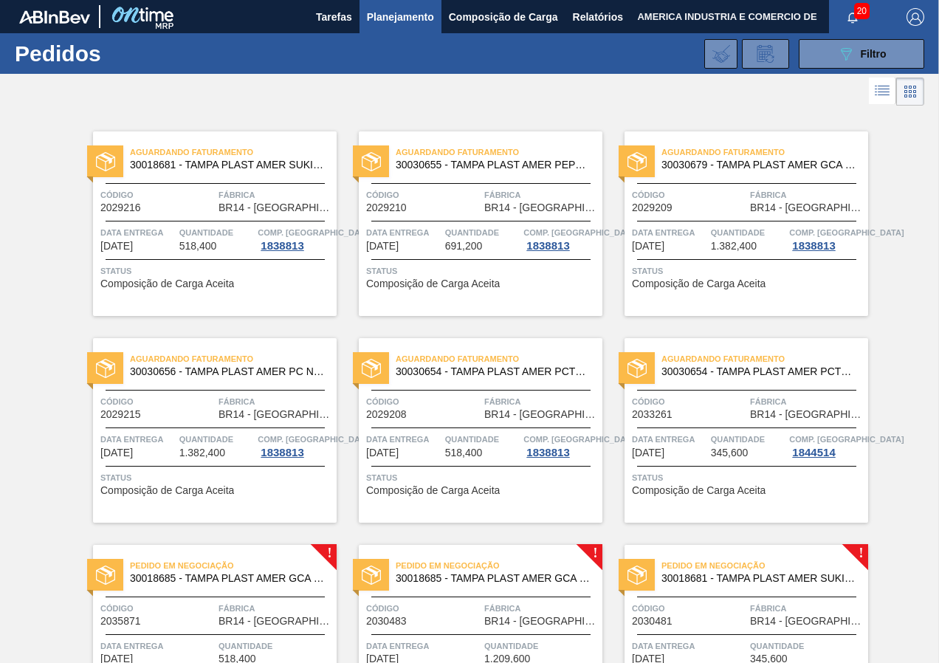
click at [268, 291] on div "Aguardando Faturamento 30018681 - TAMPA PLAST AMER SUKITA S/LINER Código 202921…" at bounding box center [215, 223] width 244 height 185
click at [824, 44] on button "089F7B8B-B2A5-4AFE-B5C0-19BA573D28AC Filtro" at bounding box center [862, 54] width 126 height 30
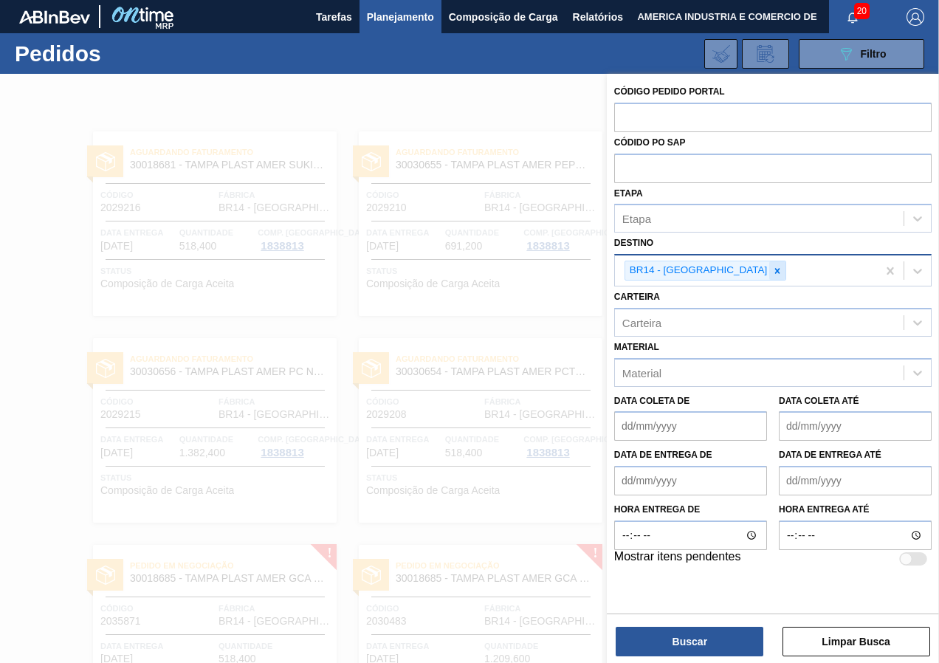
click at [769, 276] on div at bounding box center [777, 270] width 16 height 18
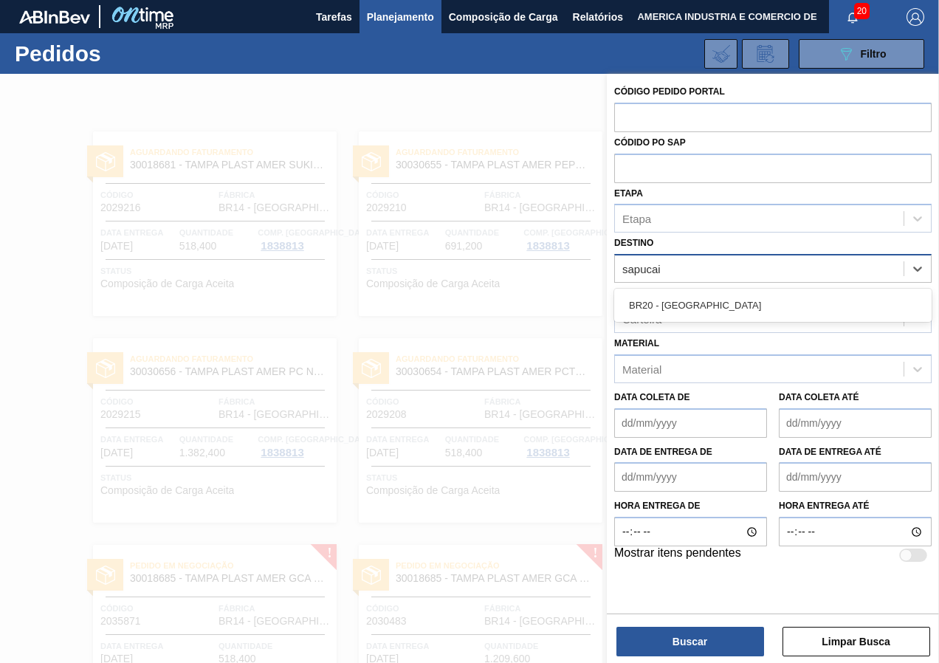
type input "sapucaia"
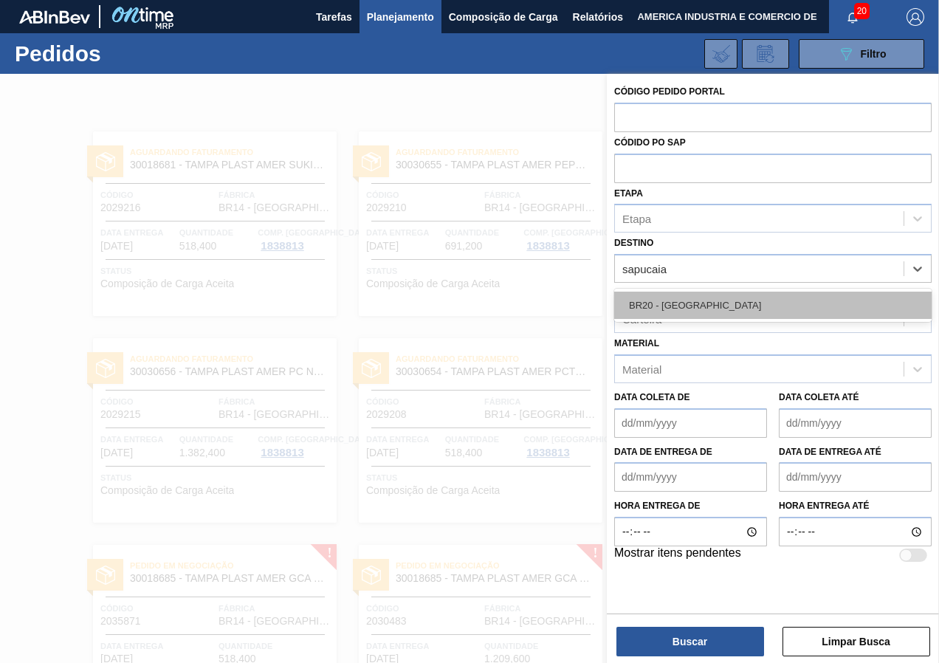
click at [712, 296] on div "BR20 - [GEOGRAPHIC_DATA]" at bounding box center [773, 305] width 318 height 27
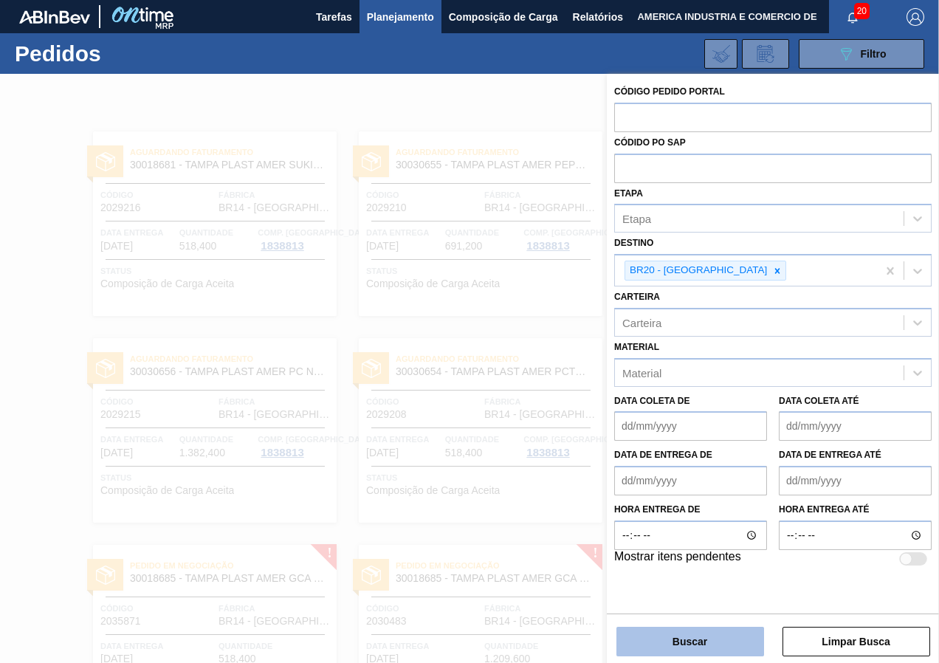
click at [667, 633] on button "Buscar" at bounding box center [691, 642] width 148 height 30
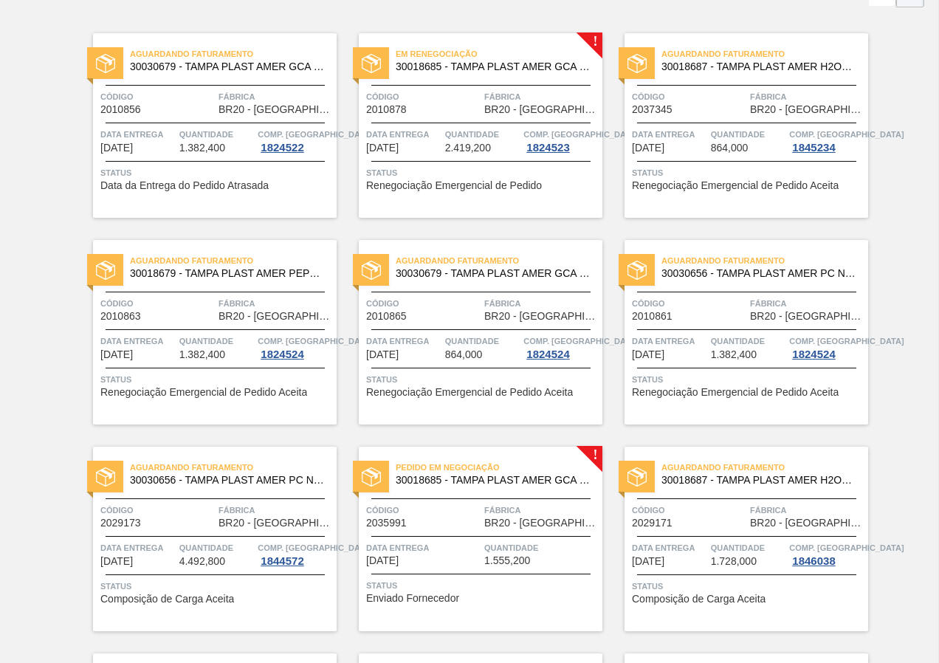
scroll to position [222, 0]
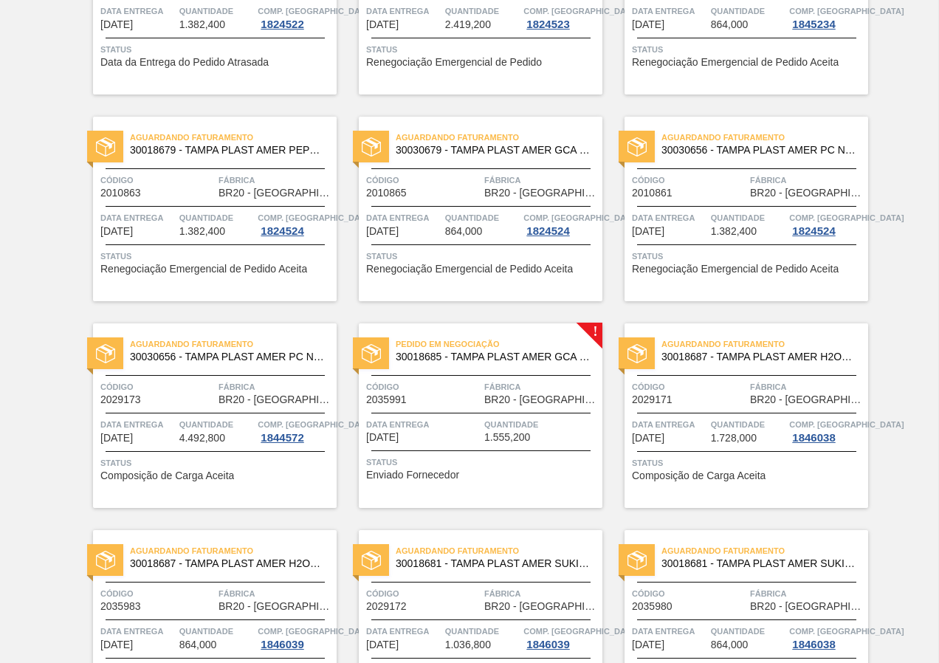
click at [299, 493] on div "Aguardando Faturamento 30030656 - TAMPA PLAST AMER PC NIV24 Código 2029173 Fábr…" at bounding box center [215, 415] width 244 height 185
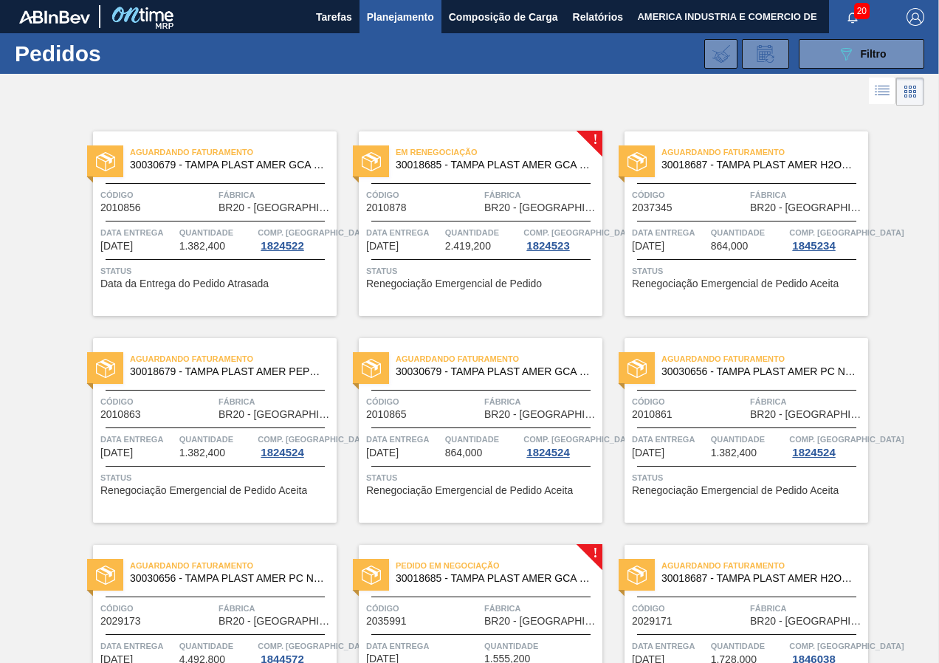
click at [285, 287] on div "Status Data da Entrega do Pedido Atrasada" at bounding box center [216, 276] width 233 height 24
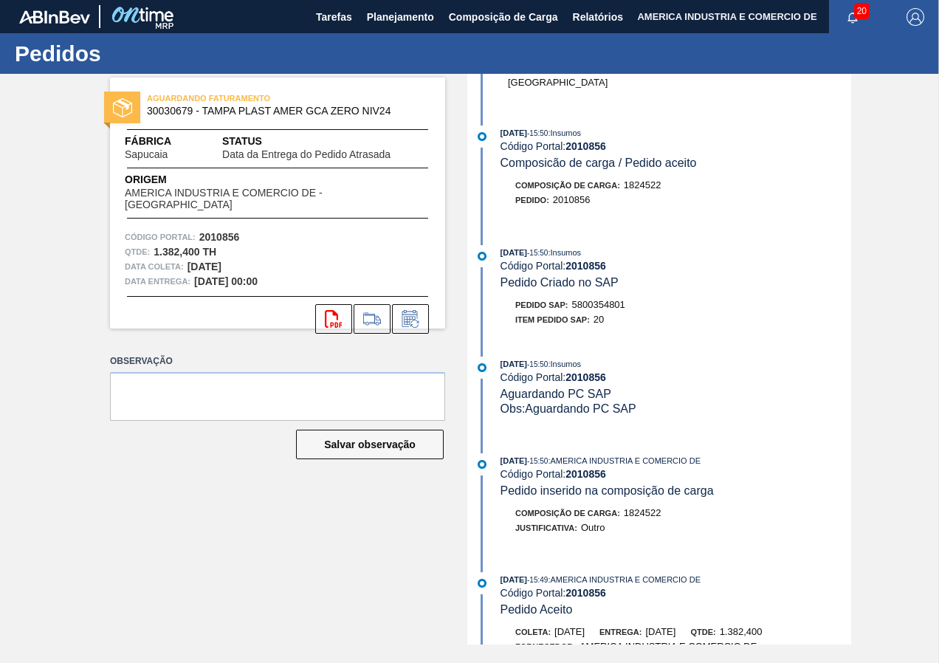
scroll to position [605, 0]
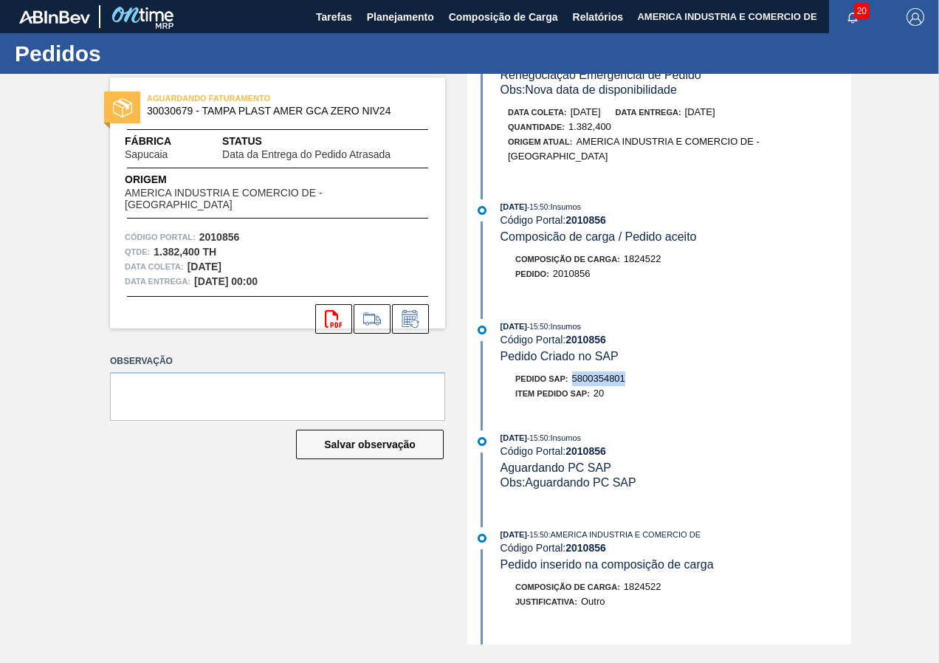
drag, startPoint x: 574, startPoint y: 377, endPoint x: 628, endPoint y: 377, distance: 54.6
click at [628, 377] on div "Pedido SAP: 5800354801" at bounding box center [676, 378] width 351 height 15
copy span "5800354801"
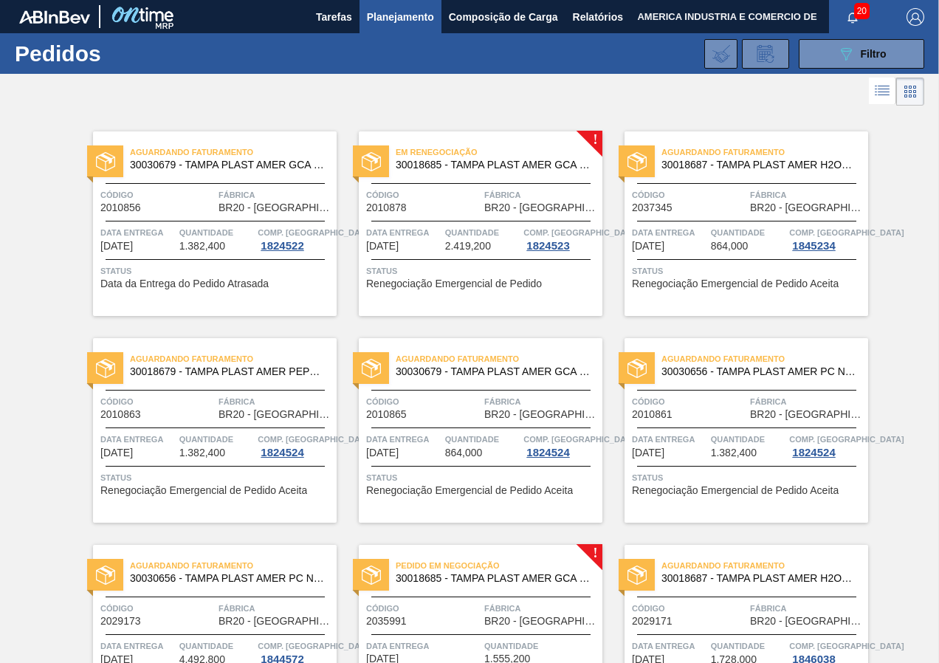
click at [475, 278] on span "Renegociação Emergencial de Pedido" at bounding box center [454, 283] width 176 height 11
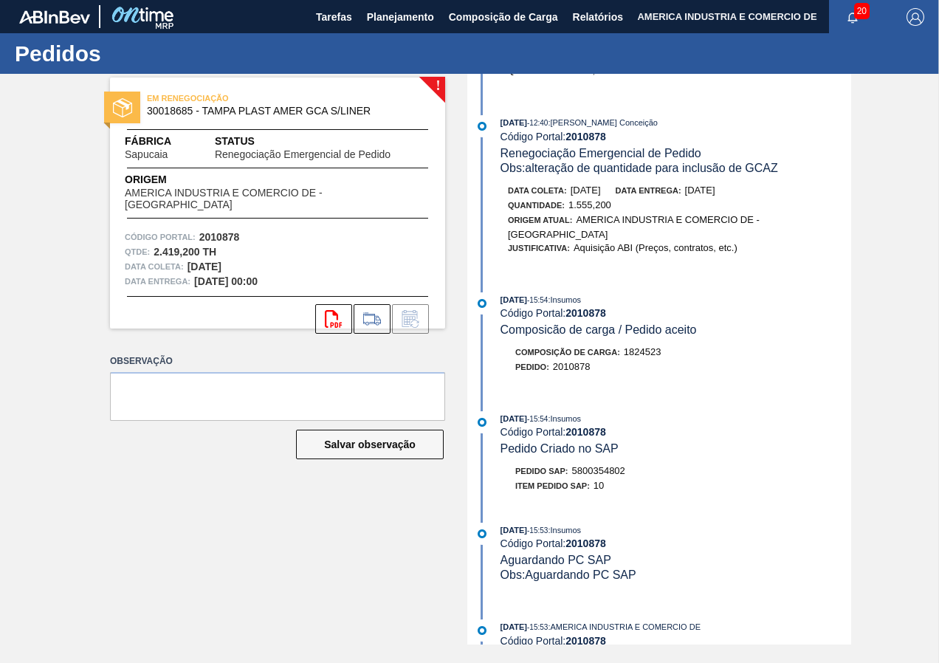
scroll to position [369, 0]
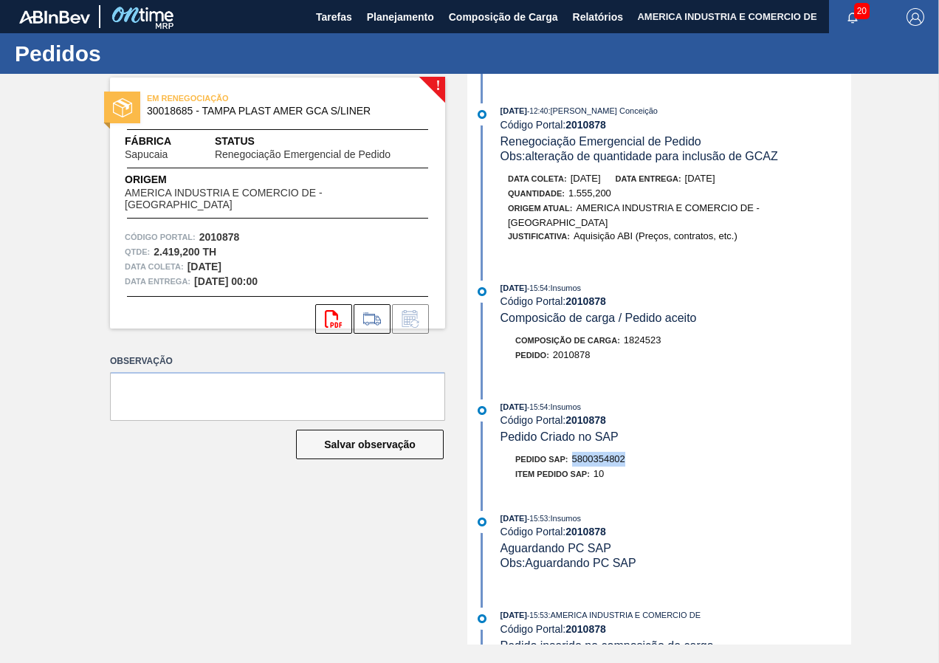
drag, startPoint x: 575, startPoint y: 473, endPoint x: 627, endPoint y: 473, distance: 51.7
click at [625, 464] on span "5800354802" at bounding box center [598, 458] width 53 height 11
copy span "5800354802"
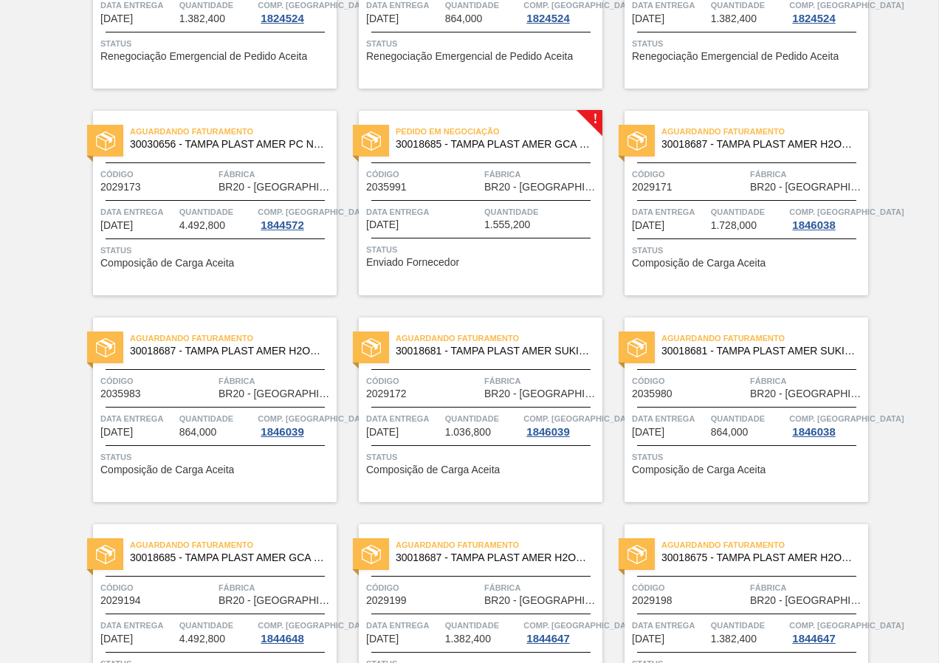
scroll to position [443, 0]
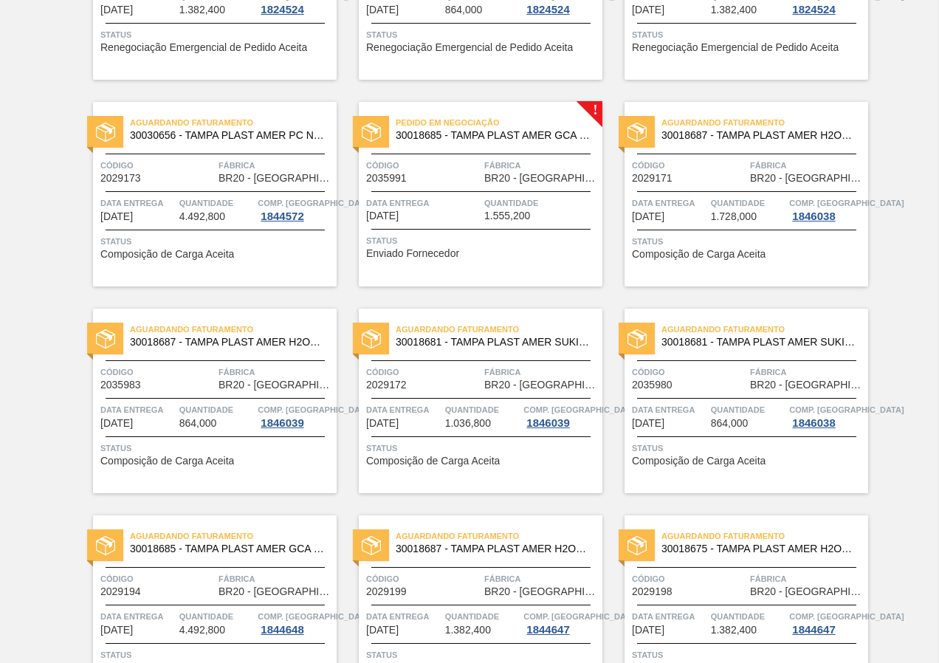
click at [745, 275] on div "Aguardando Faturamento 30018687 - [GEOGRAPHIC_DATA] PLAST AMER H2OH LIMAO S/LIN…" at bounding box center [747, 194] width 244 height 185
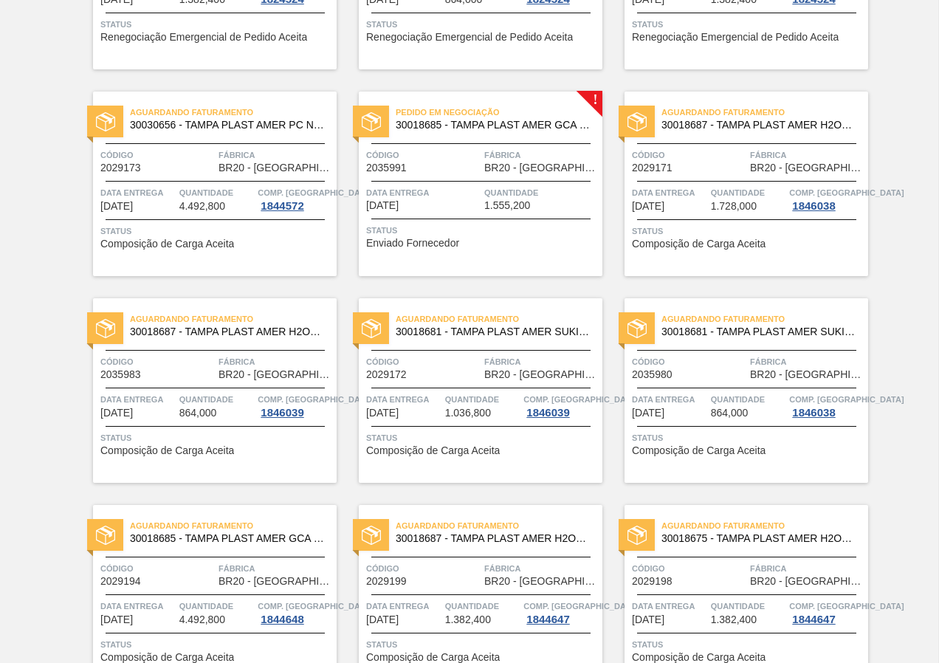
scroll to position [443, 0]
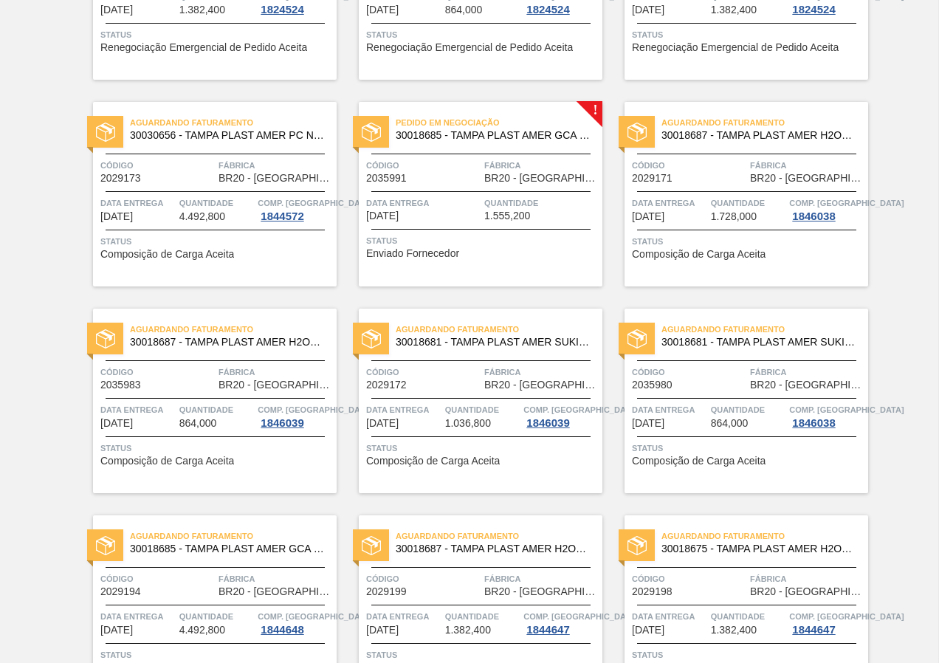
click at [215, 453] on span "Status" at bounding box center [216, 448] width 233 height 15
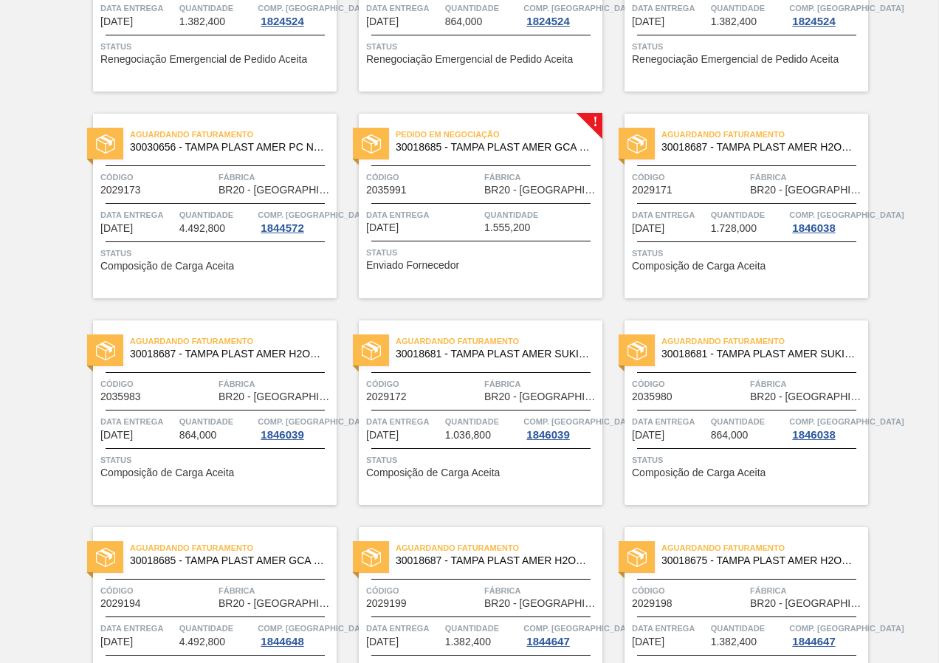
scroll to position [443, 0]
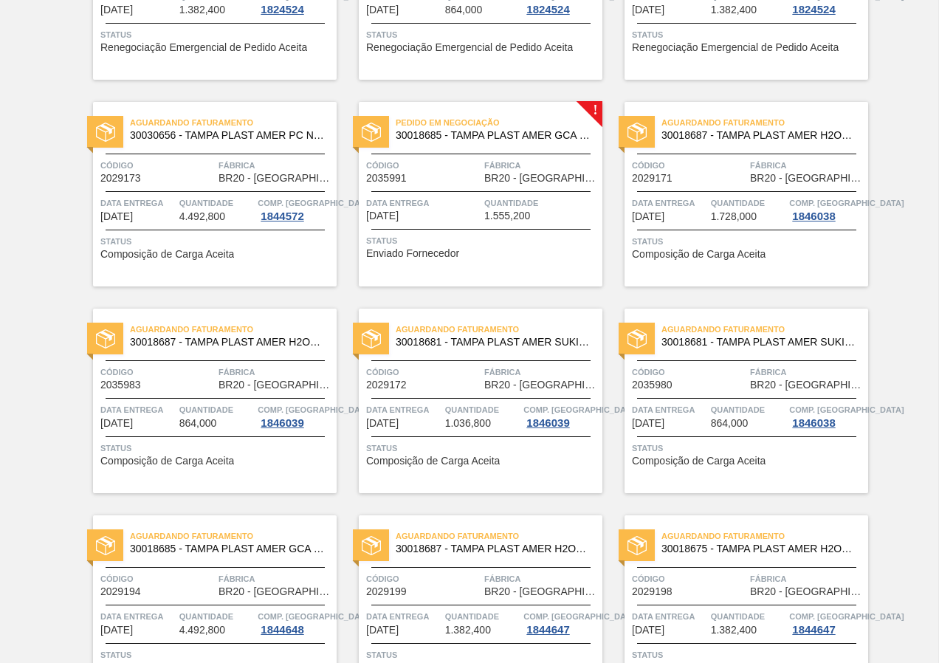
click at [498, 475] on div "Aguardando Faturamento 30018681 - TAMPA PLAST AMER SUKITA S/LINER Código 202917…" at bounding box center [481, 401] width 244 height 185
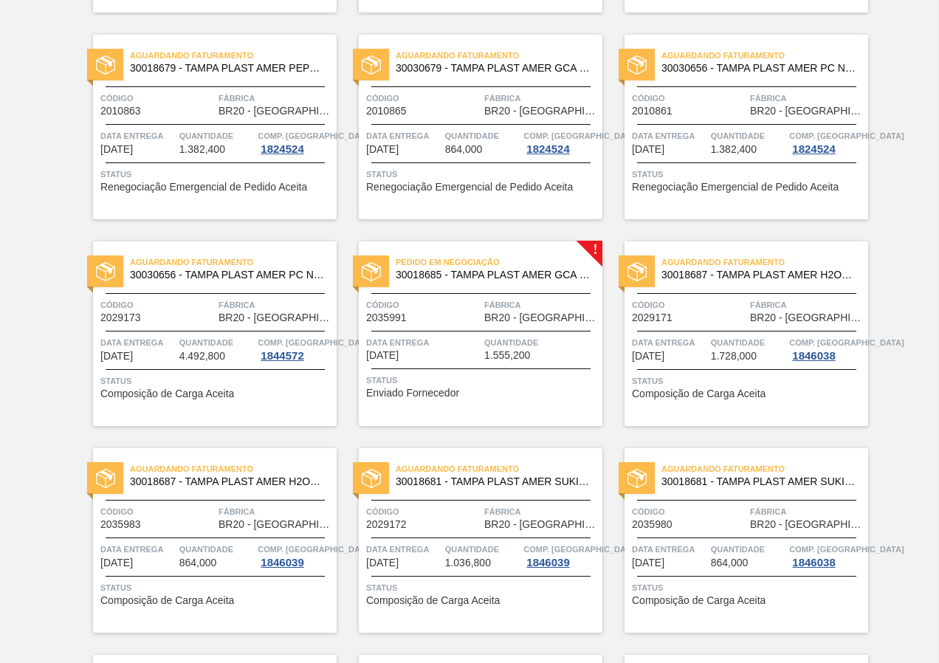
scroll to position [369, 0]
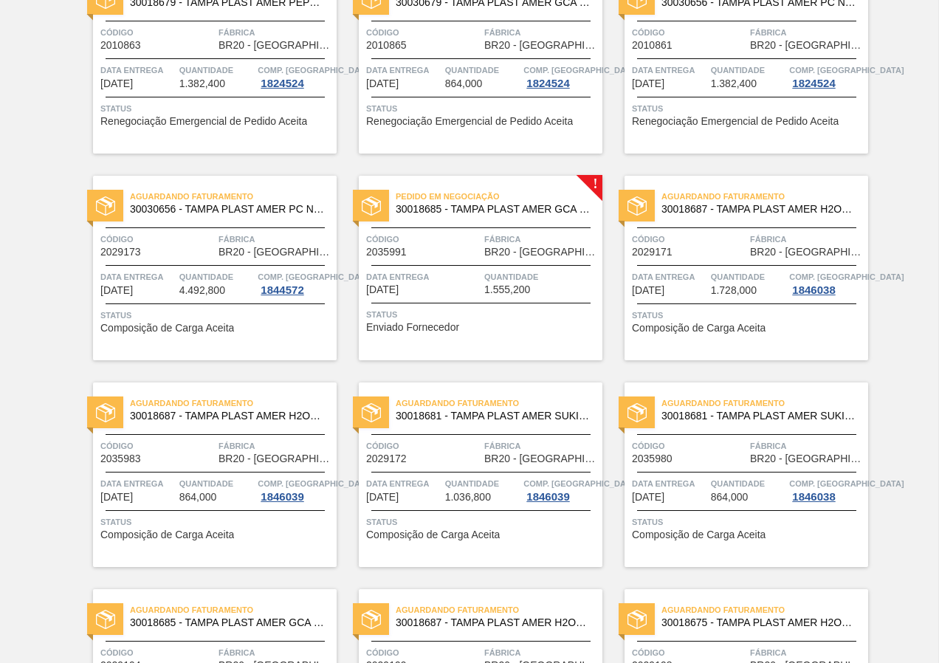
click at [702, 547] on div "Aguardando Faturamento 30018681 - TAMPA PLAST AMER SUKITA S/LINER Código 203598…" at bounding box center [747, 474] width 244 height 185
